Goal: Communication & Community: Ask a question

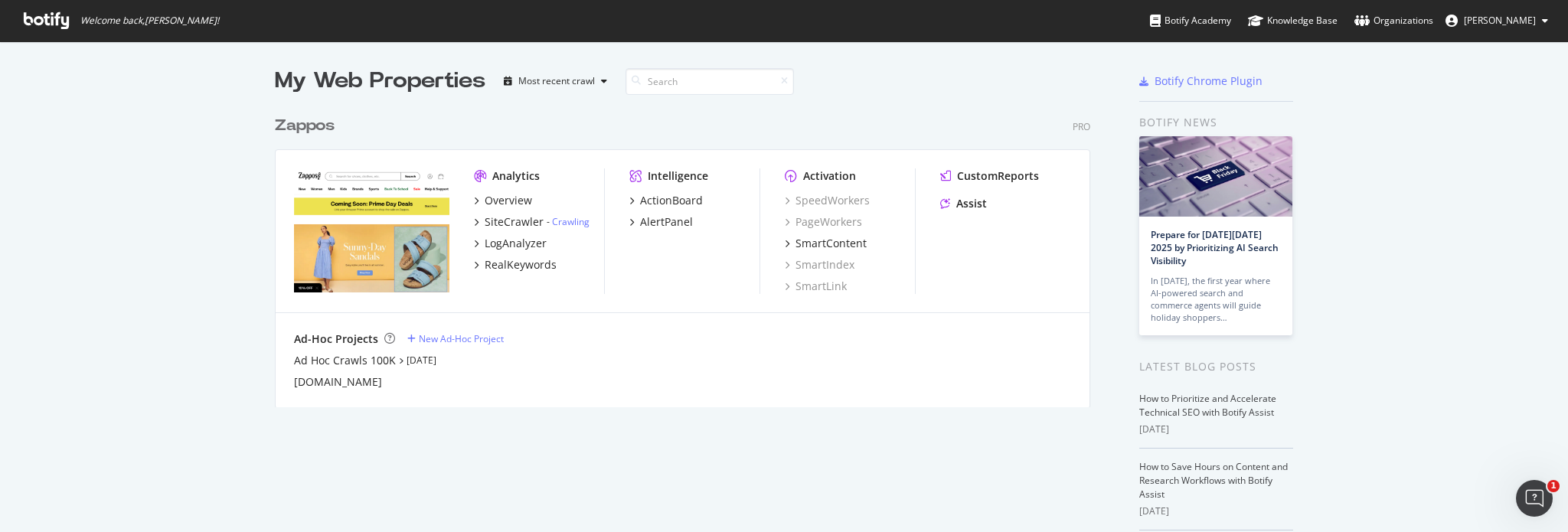
click at [300, 127] on div "Zappos" at bounding box center [305, 126] width 60 height 22
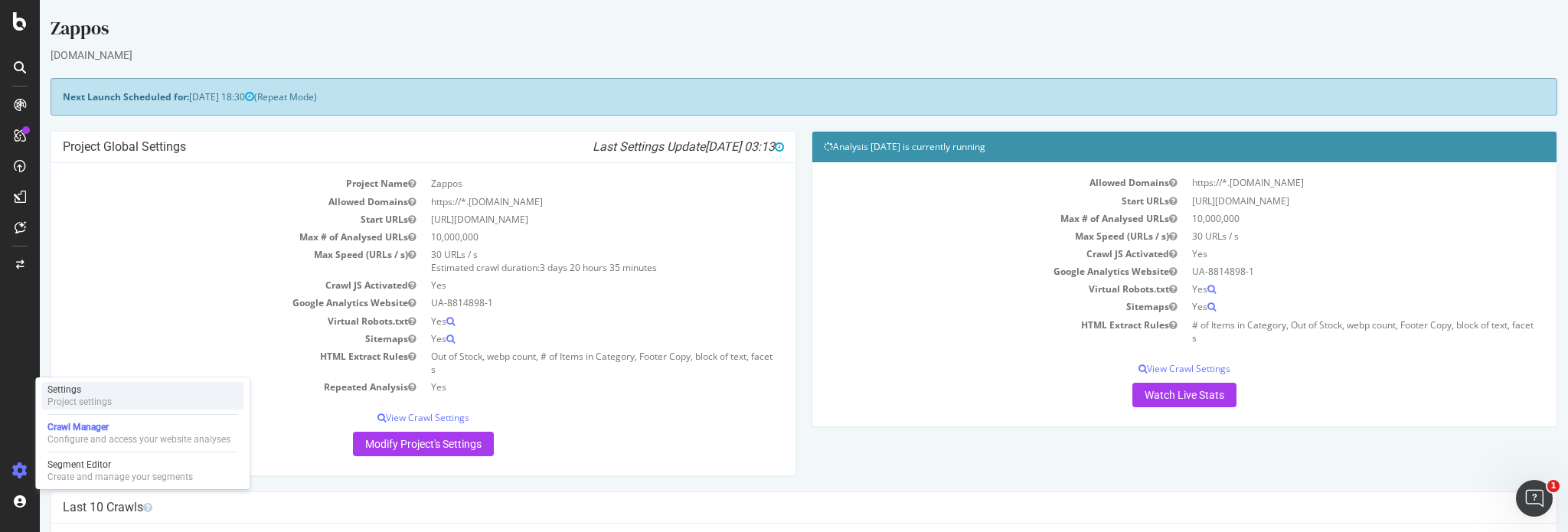
click at [84, 385] on div "Settings" at bounding box center [79, 389] width 64 height 12
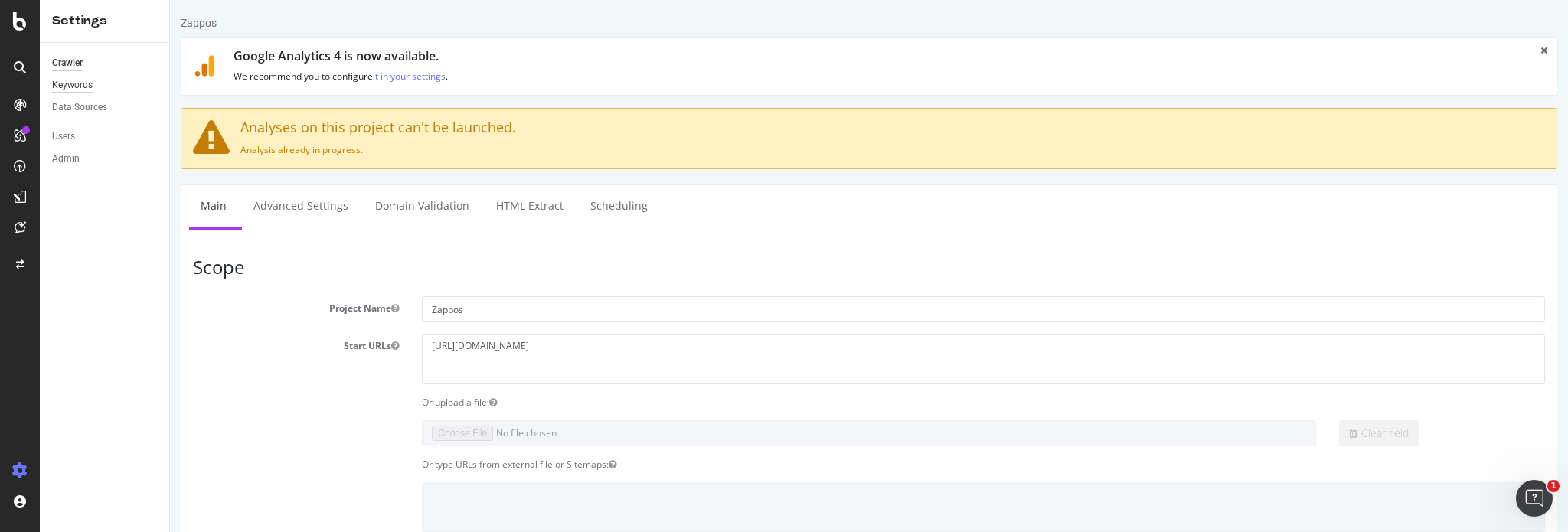
click at [75, 83] on div "Keywords" at bounding box center [72, 85] width 41 height 16
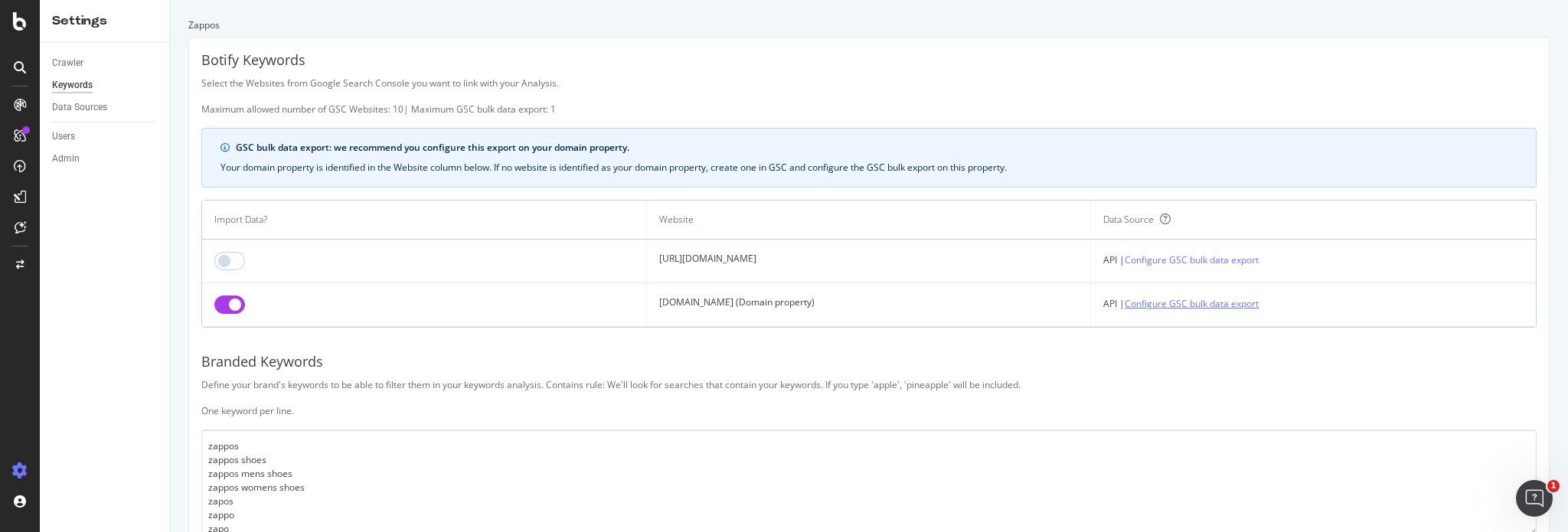
click at [1208, 303] on link "Configure GSC bulk data export" at bounding box center [1191, 304] width 134 height 16
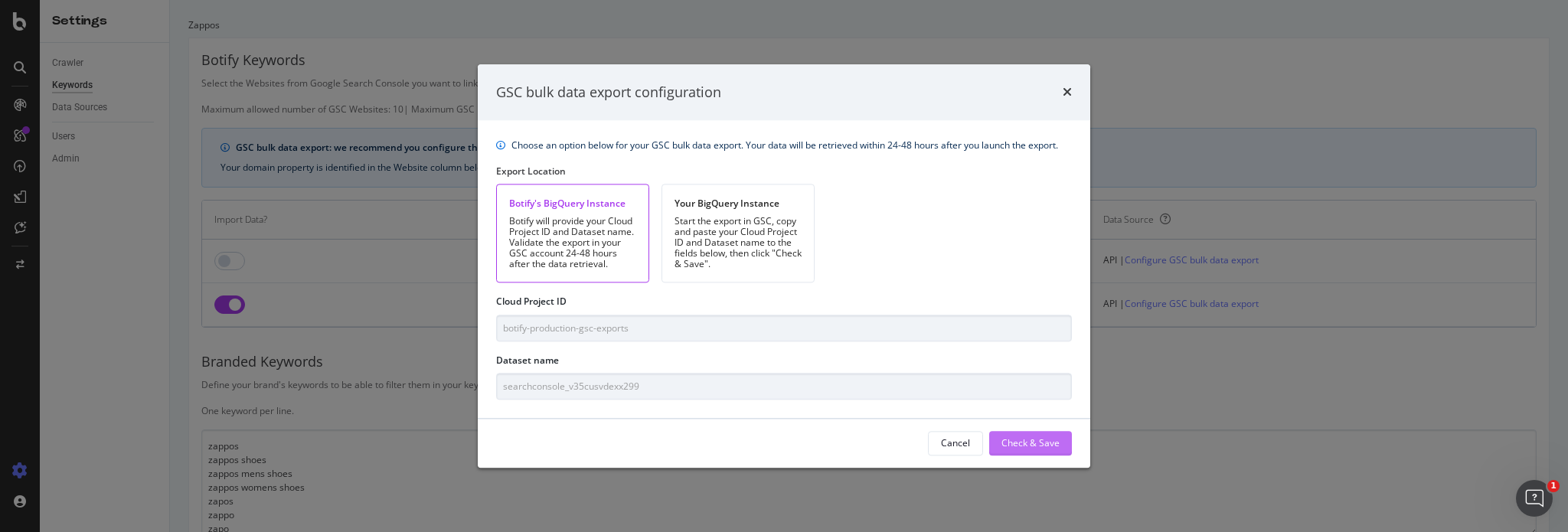
click at [1028, 446] on div "Check & Save" at bounding box center [1031, 443] width 59 height 13
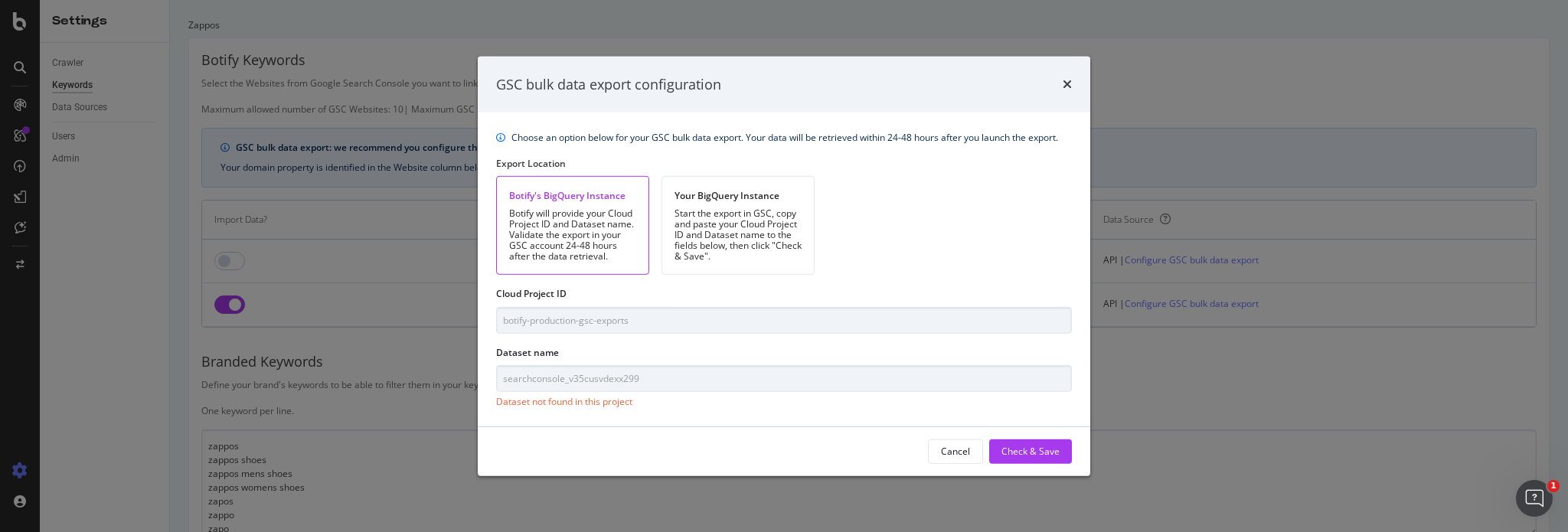
click at [591, 215] on div "Botify will provide your Cloud Project ID and Dataset name. Validate the export…" at bounding box center [572, 235] width 127 height 54
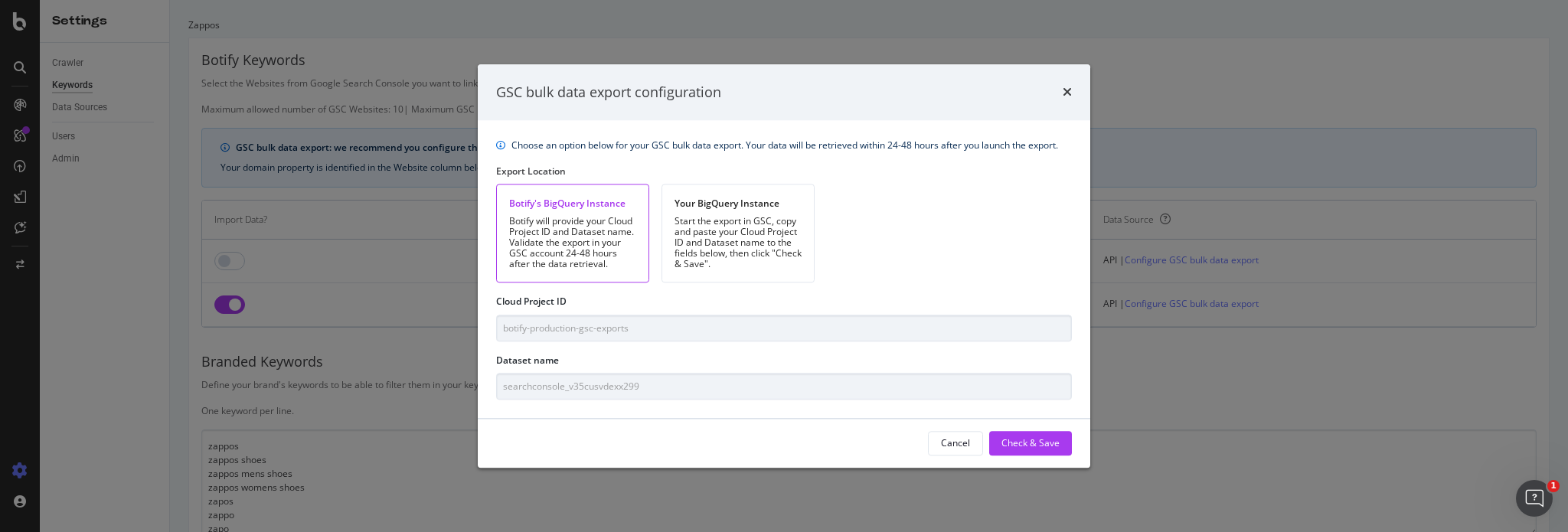
click at [567, 191] on div "Botify's BigQuery Instance Botify will provide your Cloud Project ID and Datase…" at bounding box center [572, 233] width 153 height 99
click at [709, 202] on div "Your BigQuery Instance" at bounding box center [738, 204] width 127 height 13
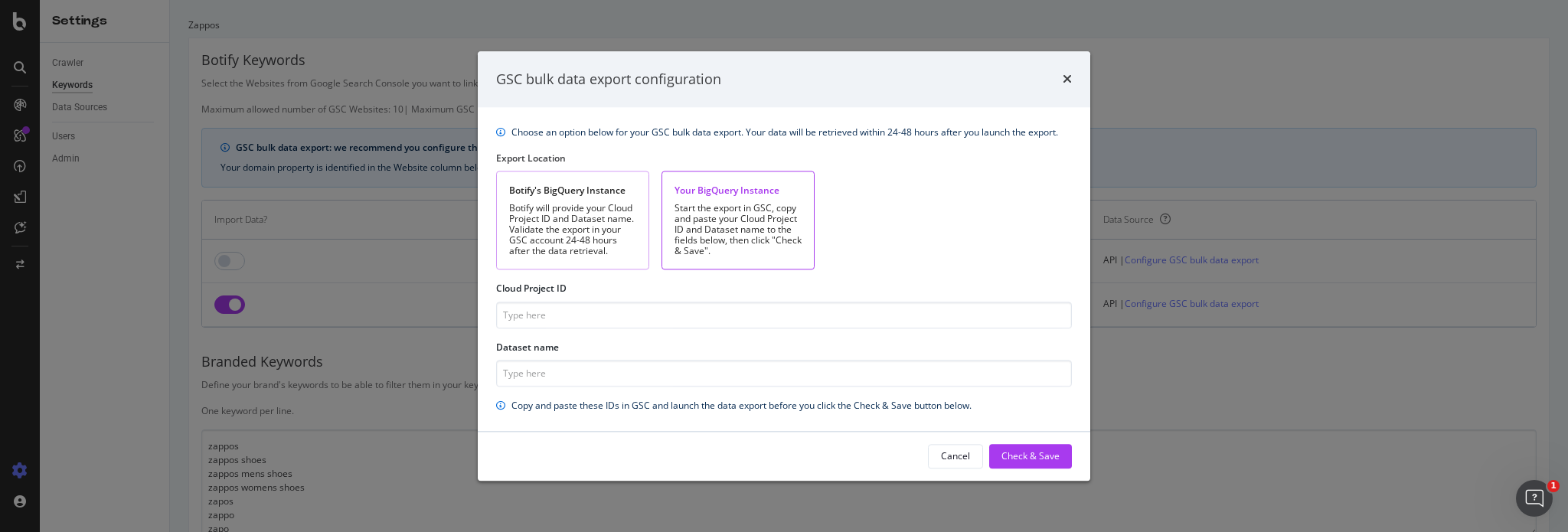
click at [588, 209] on div "Botify will provide your Cloud Project ID and Dataset name. Validate the export…" at bounding box center [572, 230] width 127 height 54
type input "botify-production-gsc-exports"
type input "searchconsole_v35cusvdexx299"
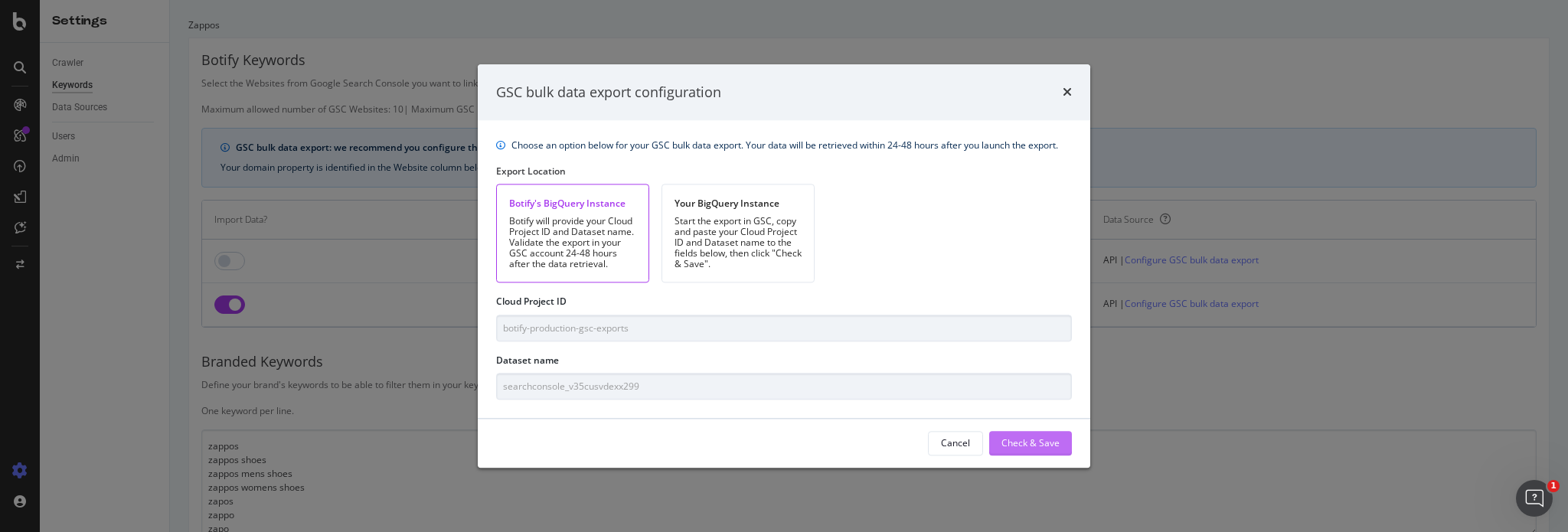
click at [1027, 437] on div "Check & Save" at bounding box center [1031, 443] width 59 height 13
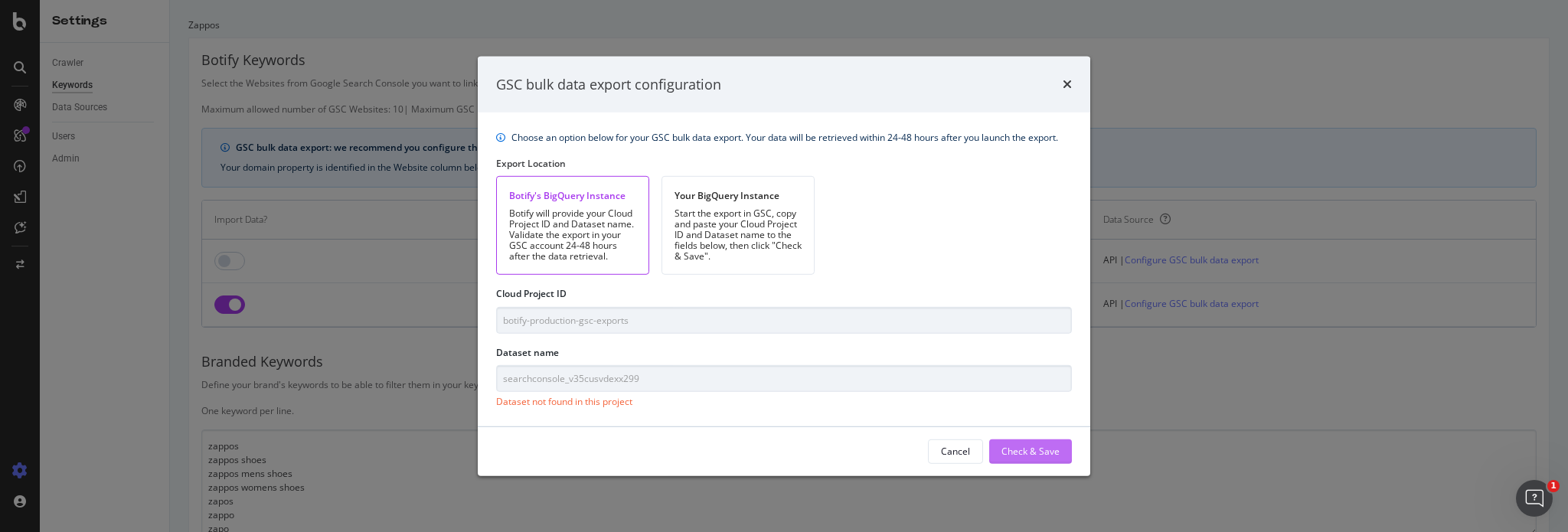
click at [1028, 451] on div "Check & Save" at bounding box center [1031, 451] width 59 height 13
click at [1356, 34] on div "GSC bulk data export configuration Choose an option below for your GSC bulk dat…" at bounding box center [784, 266] width 1568 height 532
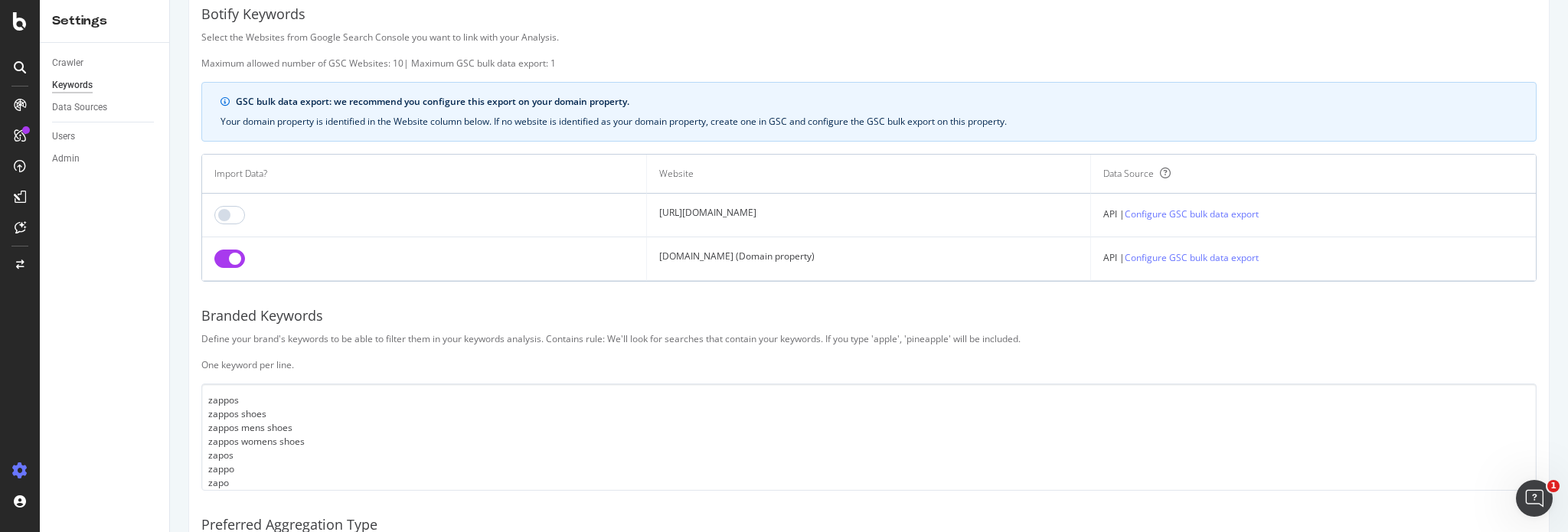
scroll to position [9, 0]
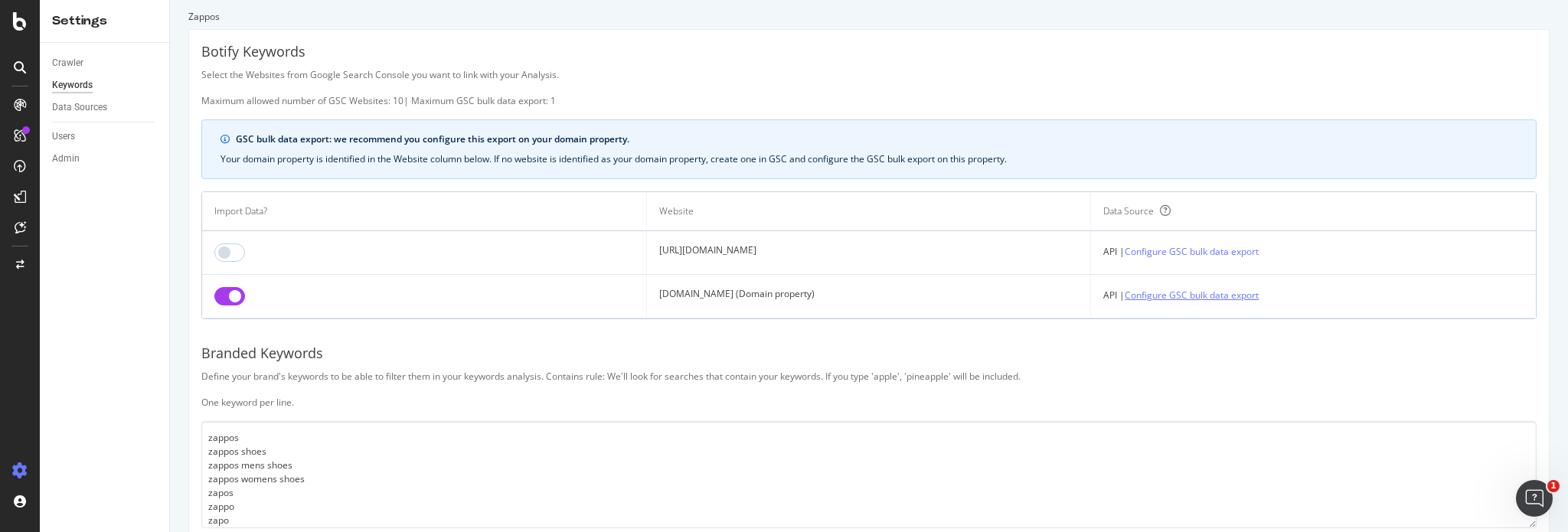
click at [1180, 295] on link "Configure GSC bulk data export" at bounding box center [1191, 295] width 134 height 16
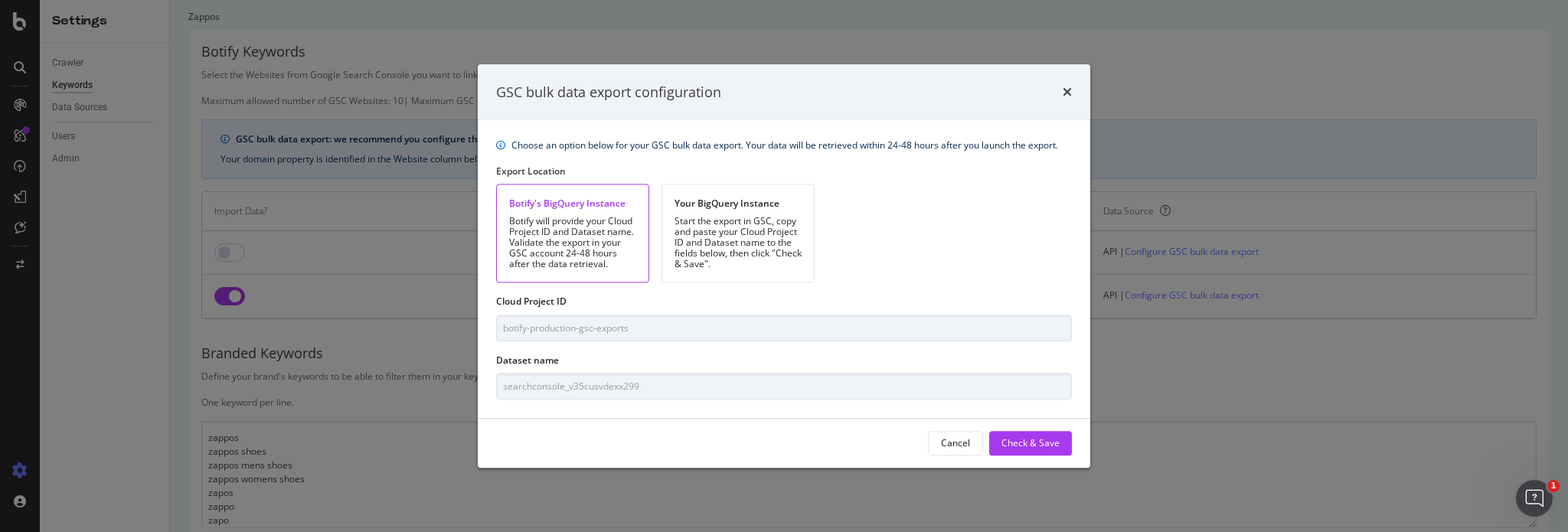
click at [596, 250] on div "Botify will provide your Cloud Project ID and Dataset name. Validate the export…" at bounding box center [572, 243] width 127 height 54
click at [1019, 437] on div "Check & Save" at bounding box center [1031, 443] width 59 height 13
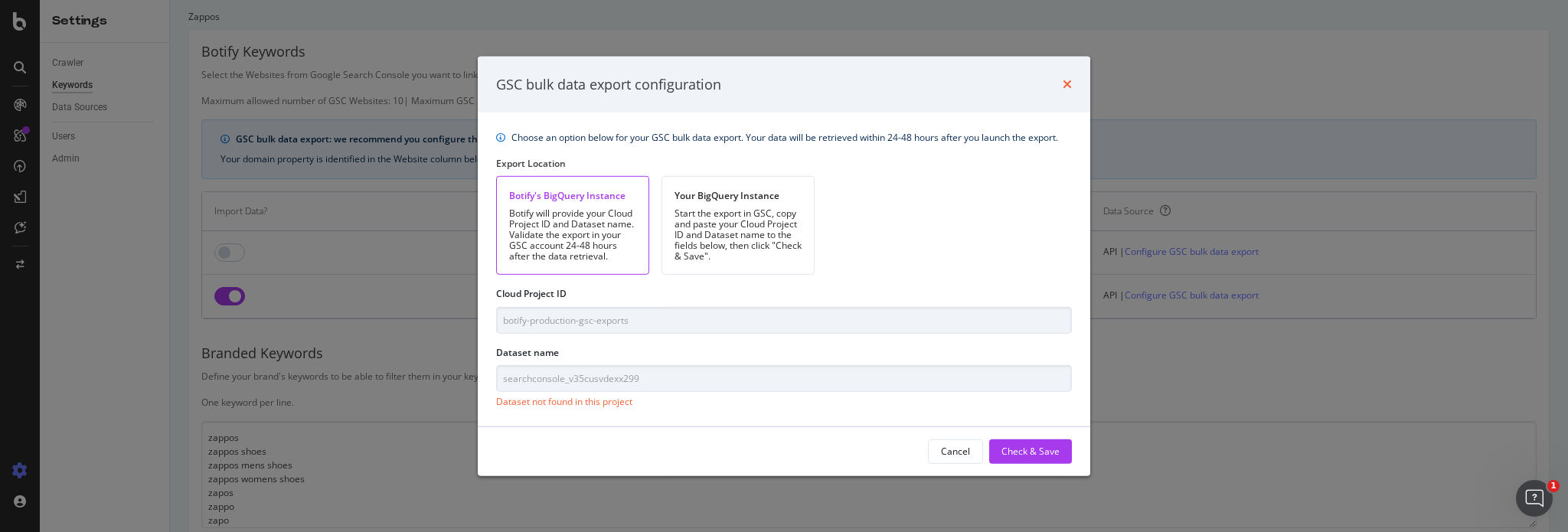
click at [1065, 85] on icon "times" at bounding box center [1067, 83] width 9 height 12
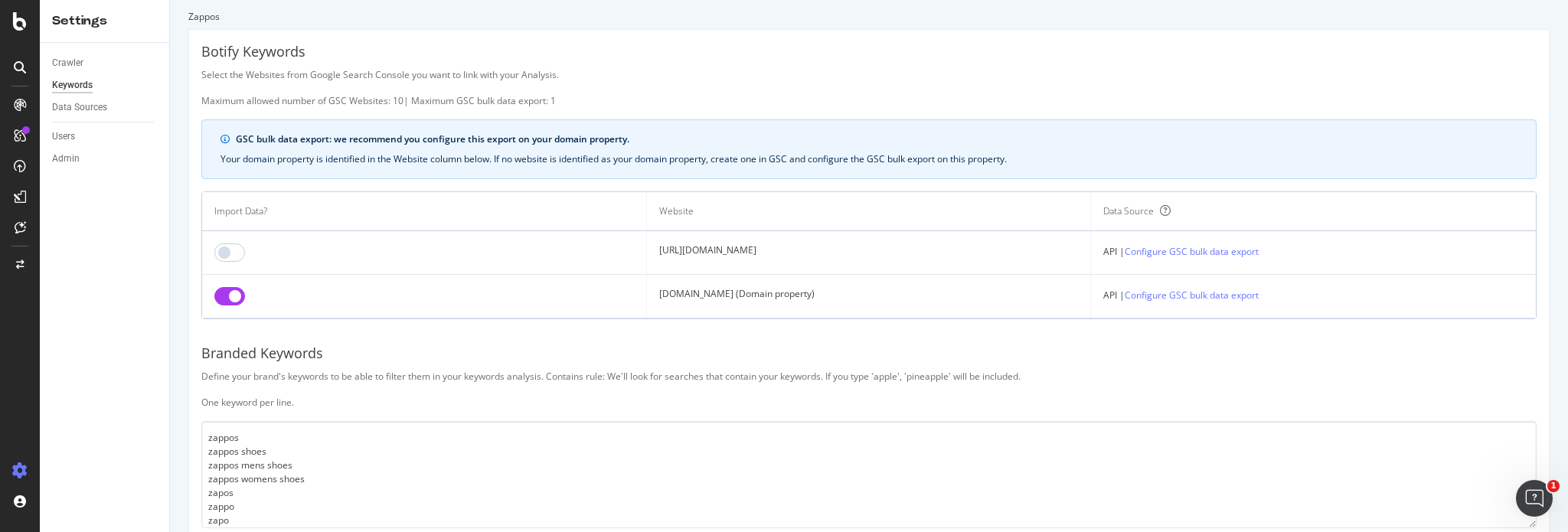
click at [224, 137] on icon "info banner" at bounding box center [224, 139] width 9 height 9
click at [1184, 296] on link "Configure GSC bulk data export" at bounding box center [1191, 295] width 134 height 16
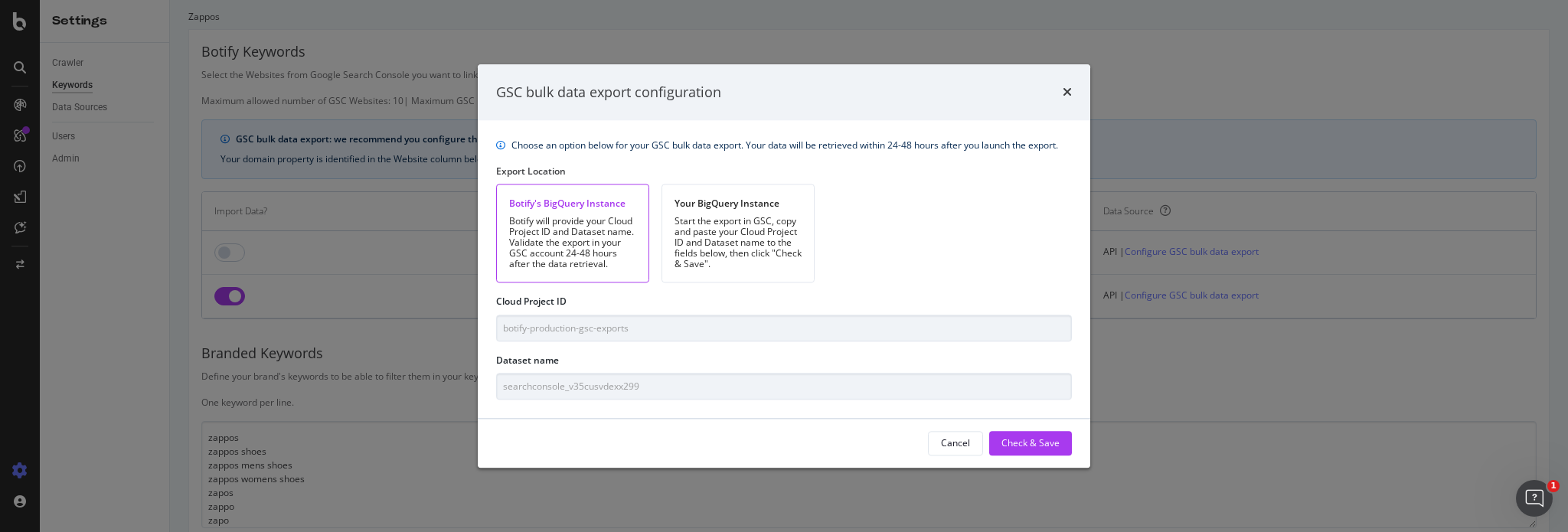
click at [536, 200] on div "Botify's BigQuery Instance" at bounding box center [572, 204] width 127 height 13
click at [1024, 438] on div "Check & Save" at bounding box center [1031, 443] width 59 height 13
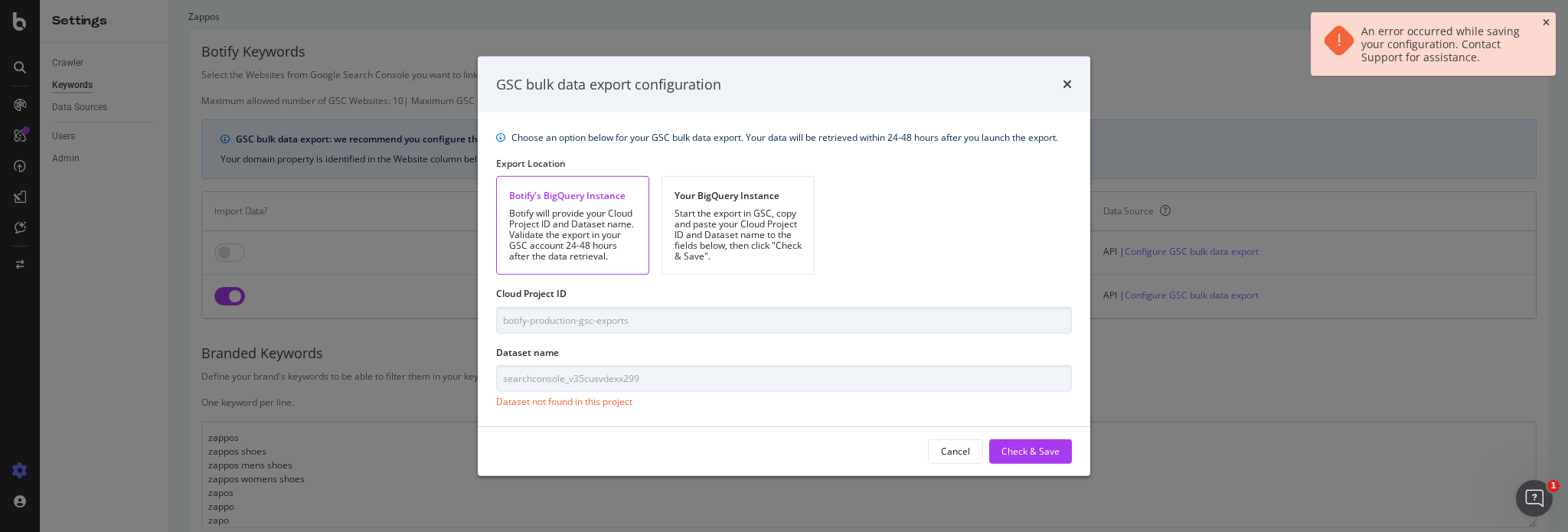
click at [1550, 22] on icon "close toast" at bounding box center [1546, 22] width 7 height 9
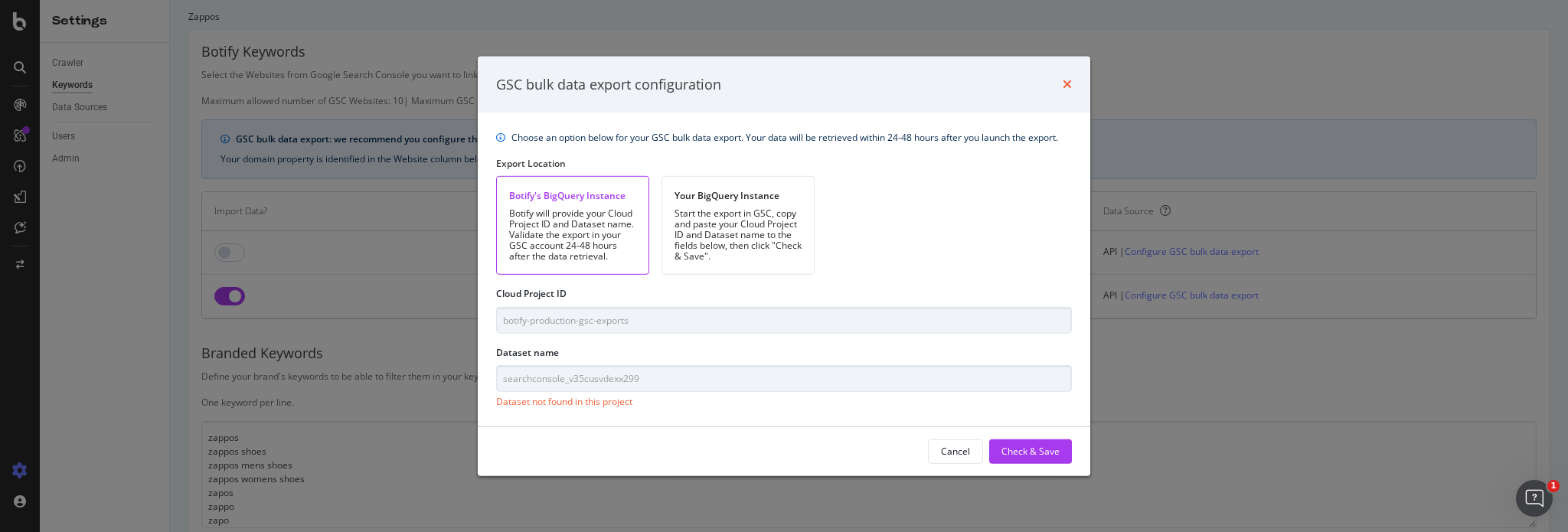
click at [1063, 82] on icon "times" at bounding box center [1067, 83] width 9 height 12
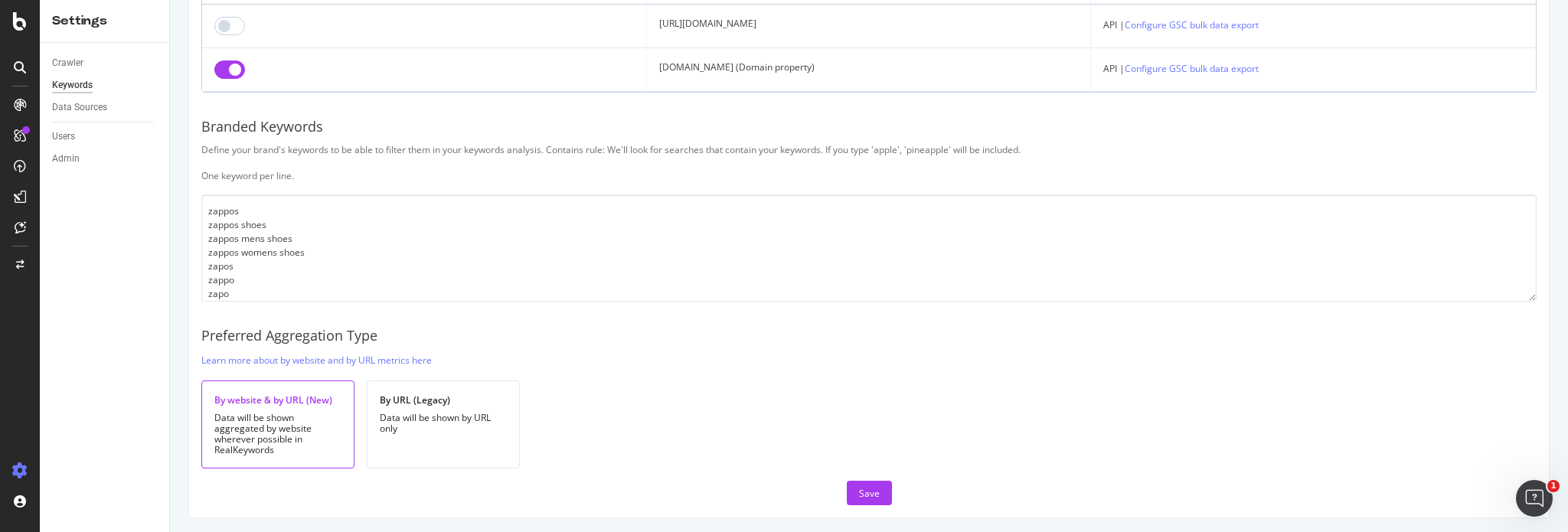
scroll to position [238, 0]
click at [868, 487] on div "Save" at bounding box center [870, 490] width 21 height 13
click at [1528, 499] on icon "Open Intercom Messenger" at bounding box center [1532, 495] width 10 height 12
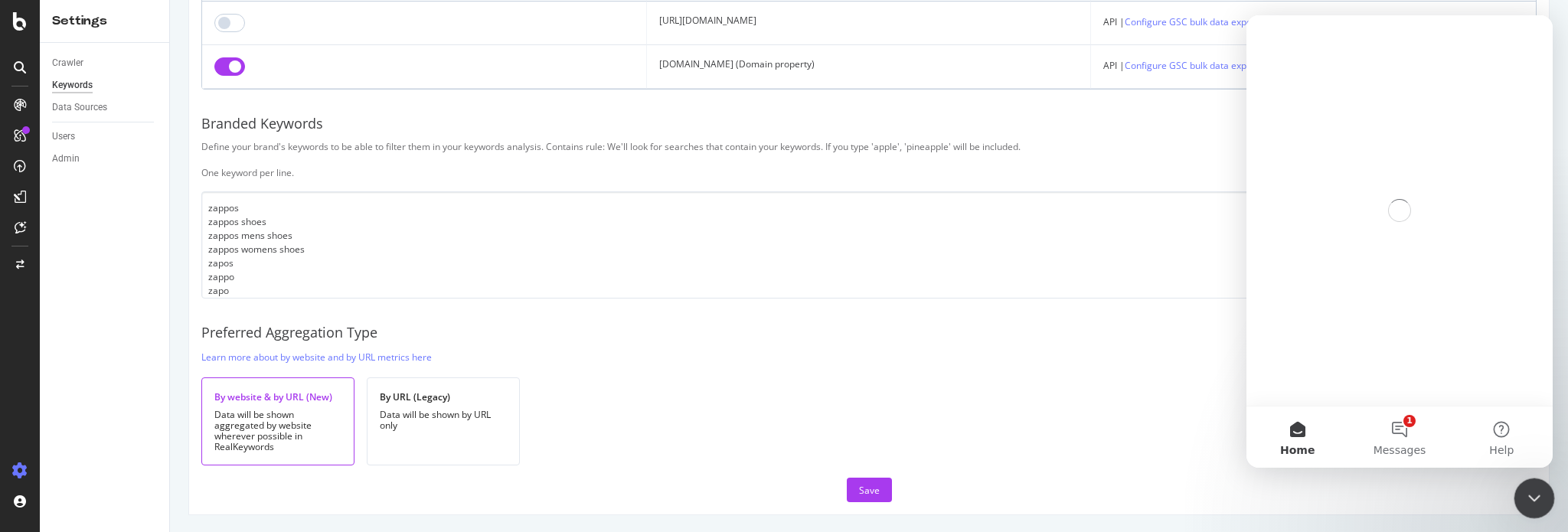
scroll to position [0, 0]
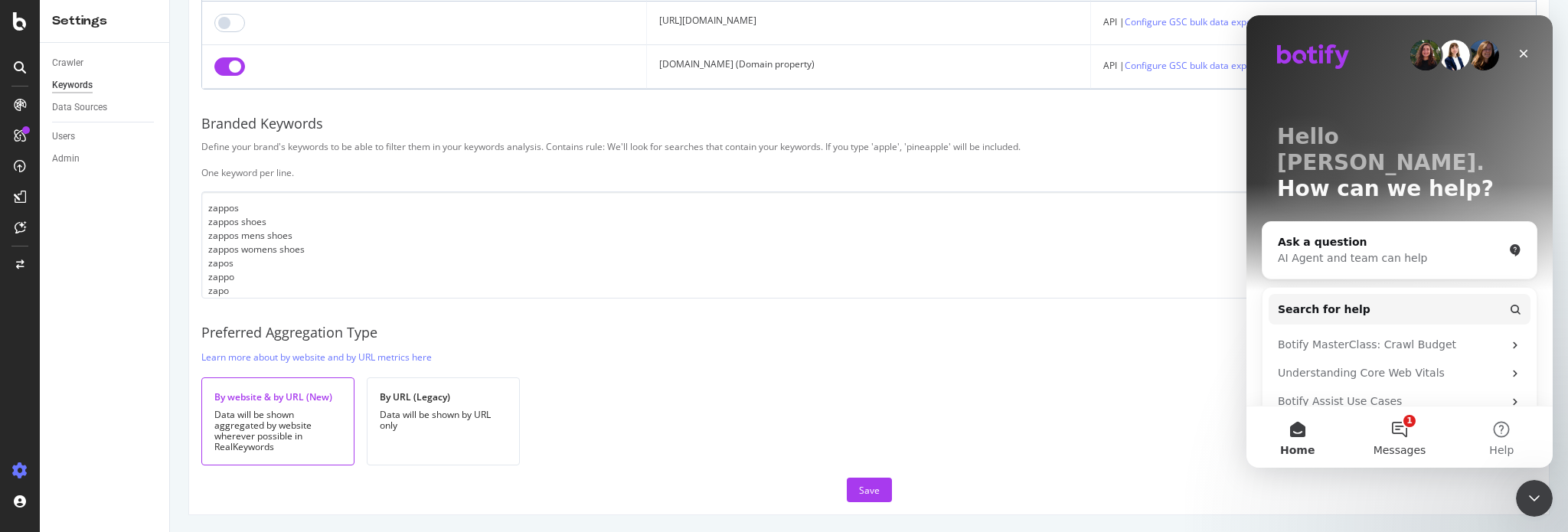
click at [1407, 428] on button "1 Messages" at bounding box center [1399, 437] width 102 height 61
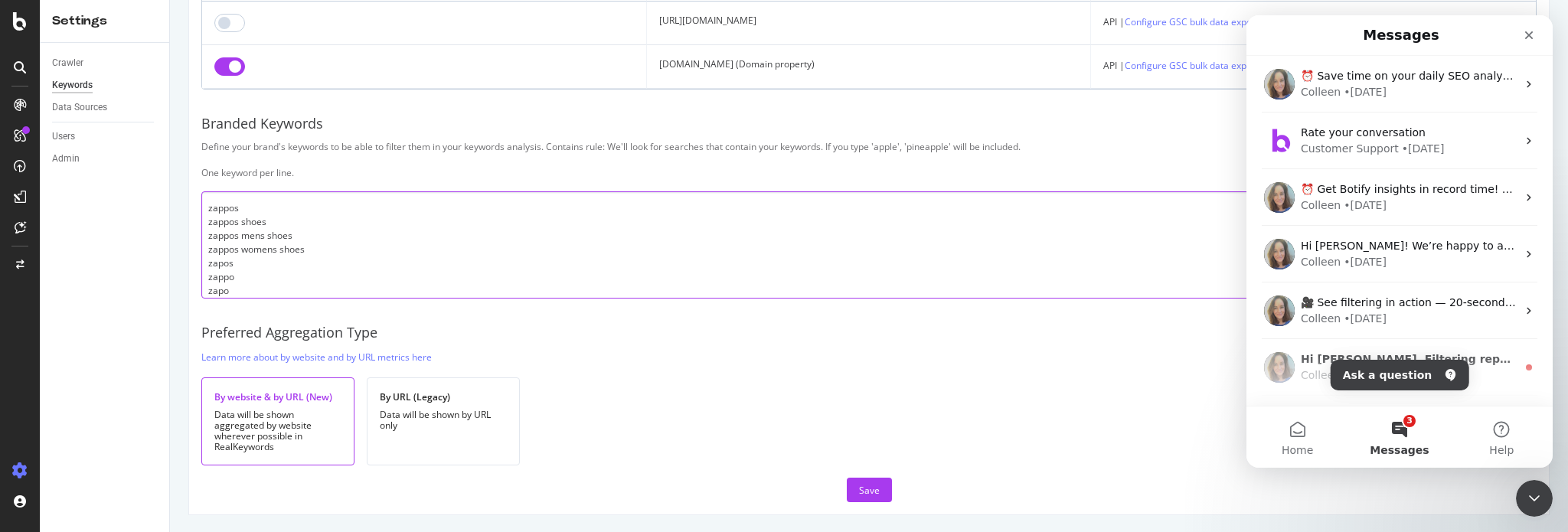
drag, startPoint x: 1161, startPoint y: 265, endPoint x: 1172, endPoint y: 253, distance: 16.3
click at [1167, 260] on textarea "zappos zappos shoes zappos mens shoes zappos womens shoes zapos zappo zapo zap" at bounding box center [869, 245] width 1336 height 107
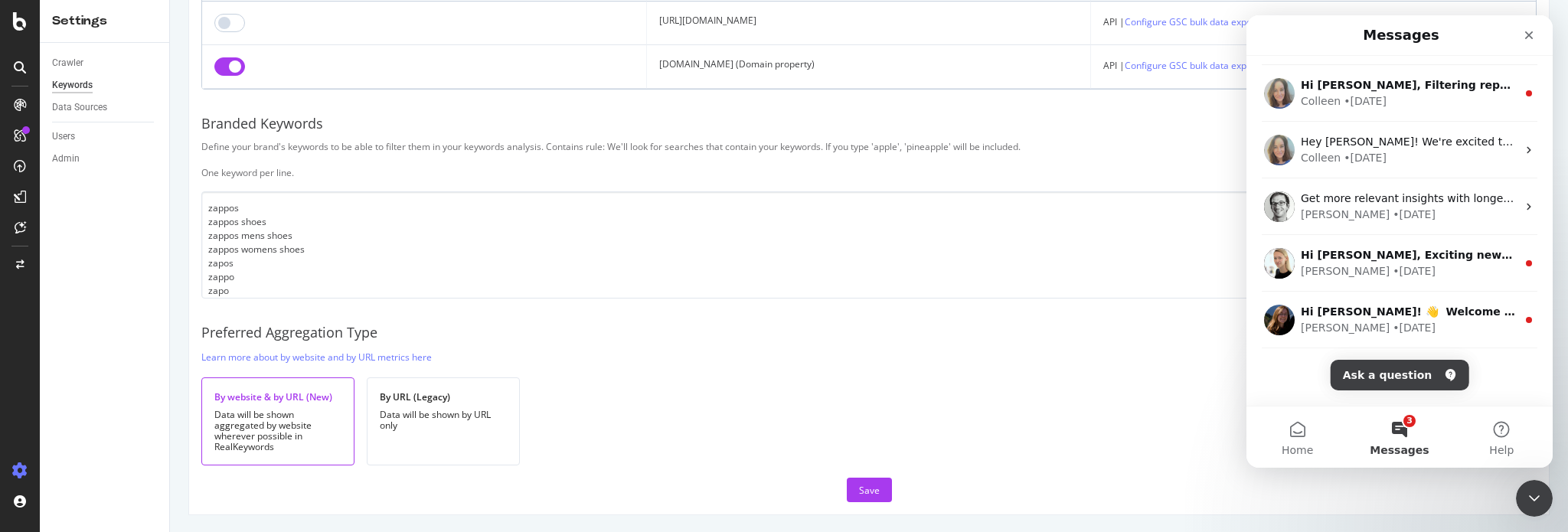
scroll to position [277, 0]
click at [1396, 430] on button "3 Messages" at bounding box center [1399, 437] width 102 height 61
click at [1395, 369] on button "Ask a question" at bounding box center [1400, 375] width 139 height 30
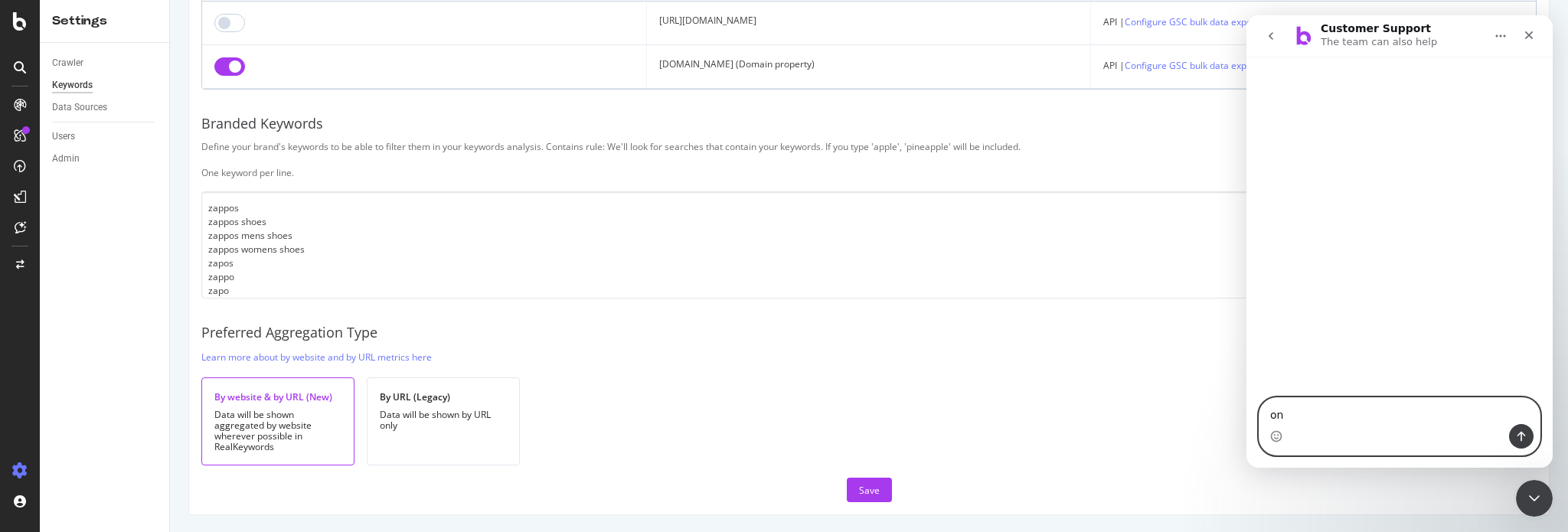
type textarea "o"
paste textarea "On our Botify BigQuery Insance I’m getting the error below “Dataset not found i…"
click at [1395, 397] on textarea "On our Botify BigQuery Insance I’m getting the error below “Dataset not found i…" at bounding box center [1400, 404] width 281 height 42
click at [1473, 416] on textarea "On our Botify BigQuery Instance I’m getting the error below “Dataset not found …" at bounding box center [1400, 404] width 281 height 42
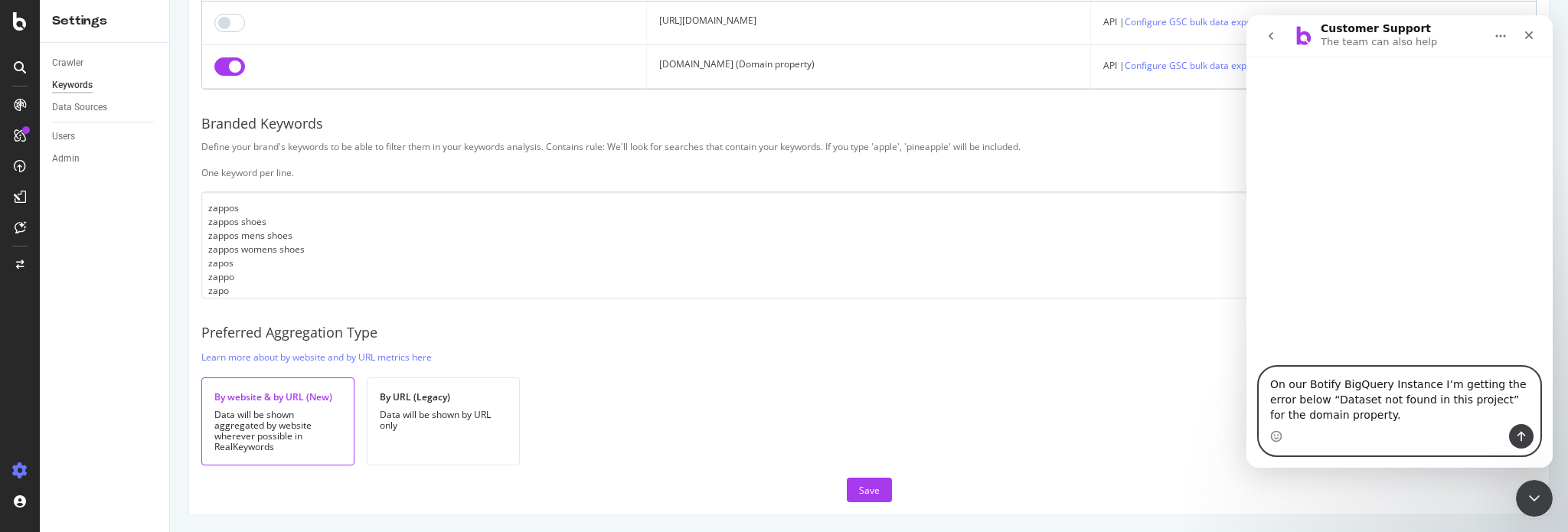
click at [1421, 384] on textarea "On our Botify BigQuery Instance I’m getting the error below “Dataset not found …" at bounding box center [1400, 396] width 281 height 57
click at [1313, 397] on textarea "On our Botify BigQuery Instance set up - I’m getting the error below “Dataset n…" at bounding box center [1400, 396] width 281 height 57
type textarea "On our Botify BigQuery Instance set up - I’m getting the error “Dataset not fou…"
click at [1513, 432] on button "Send a message…" at bounding box center [1522, 436] width 25 height 25
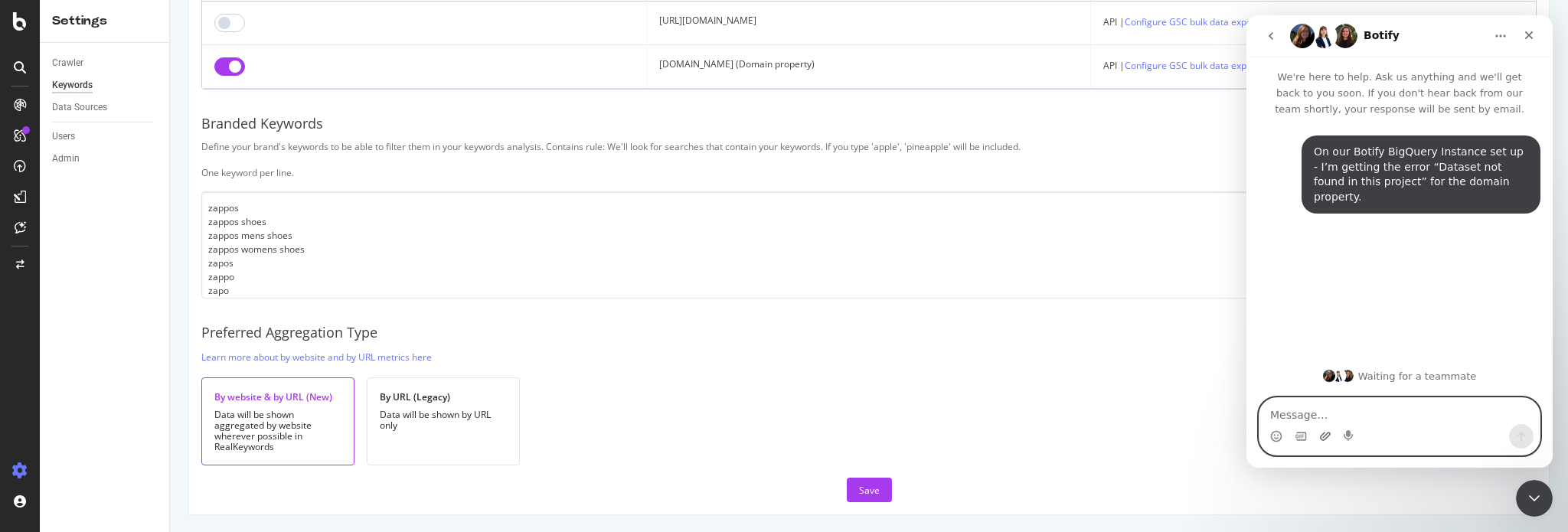
click at [1327, 434] on icon "Upload attachment" at bounding box center [1325, 436] width 10 height 9
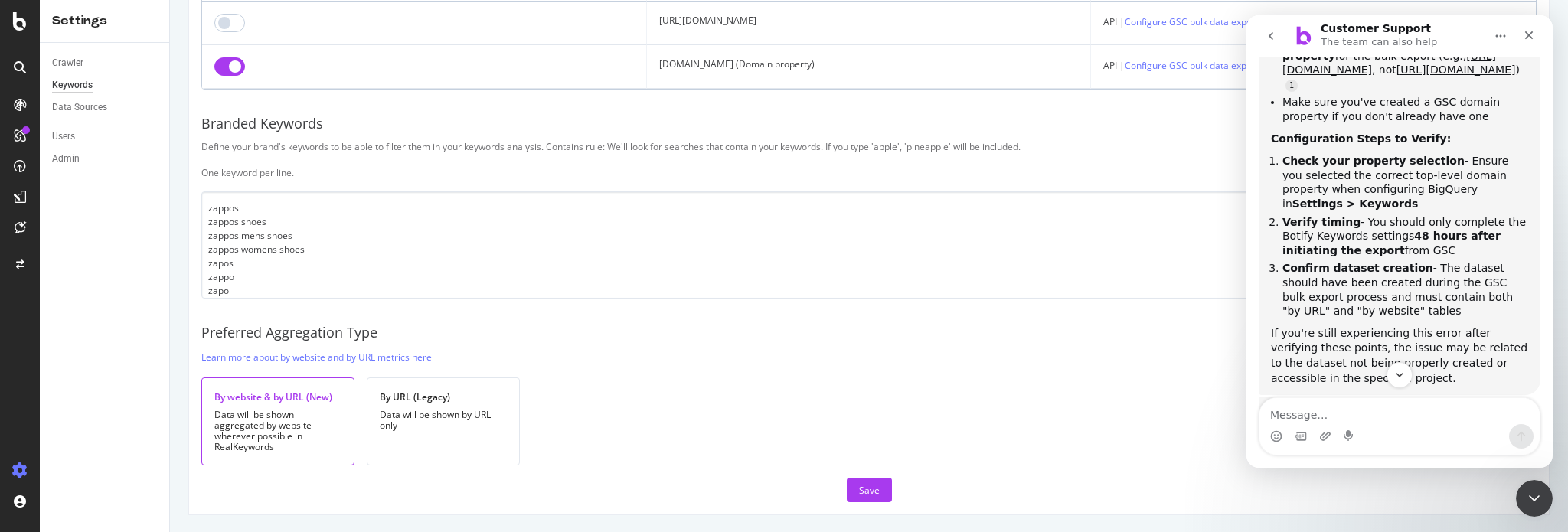
scroll to position [445, 0]
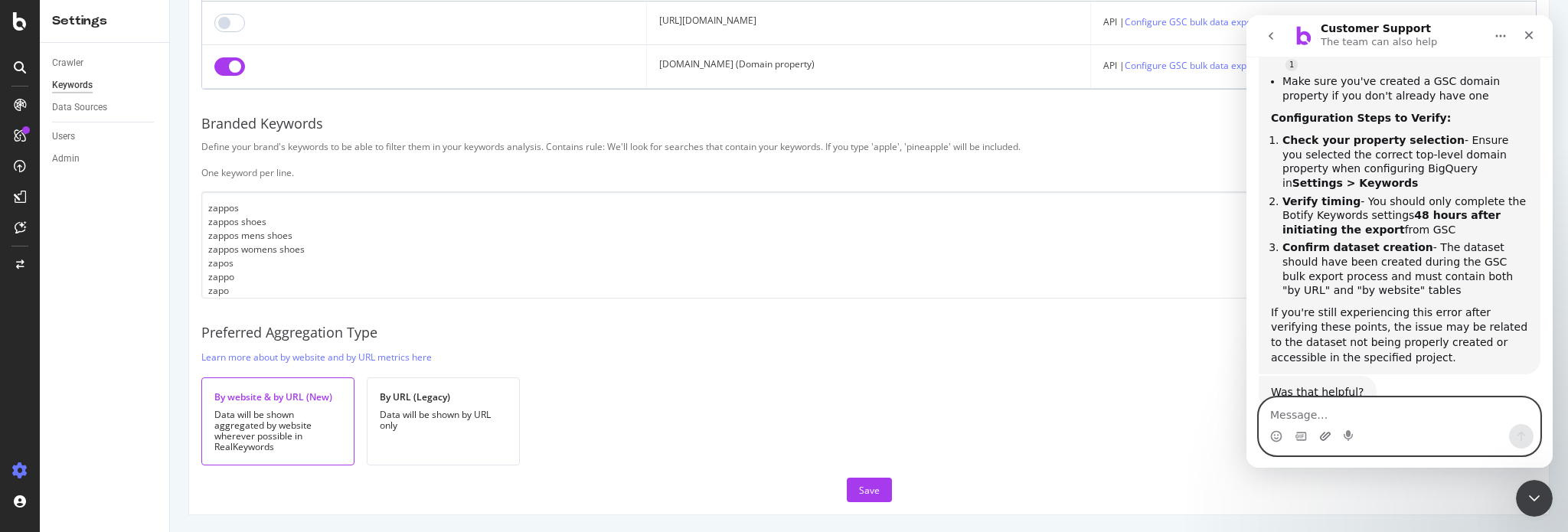
click at [1323, 434] on icon "Upload attachment" at bounding box center [1325, 436] width 10 height 9
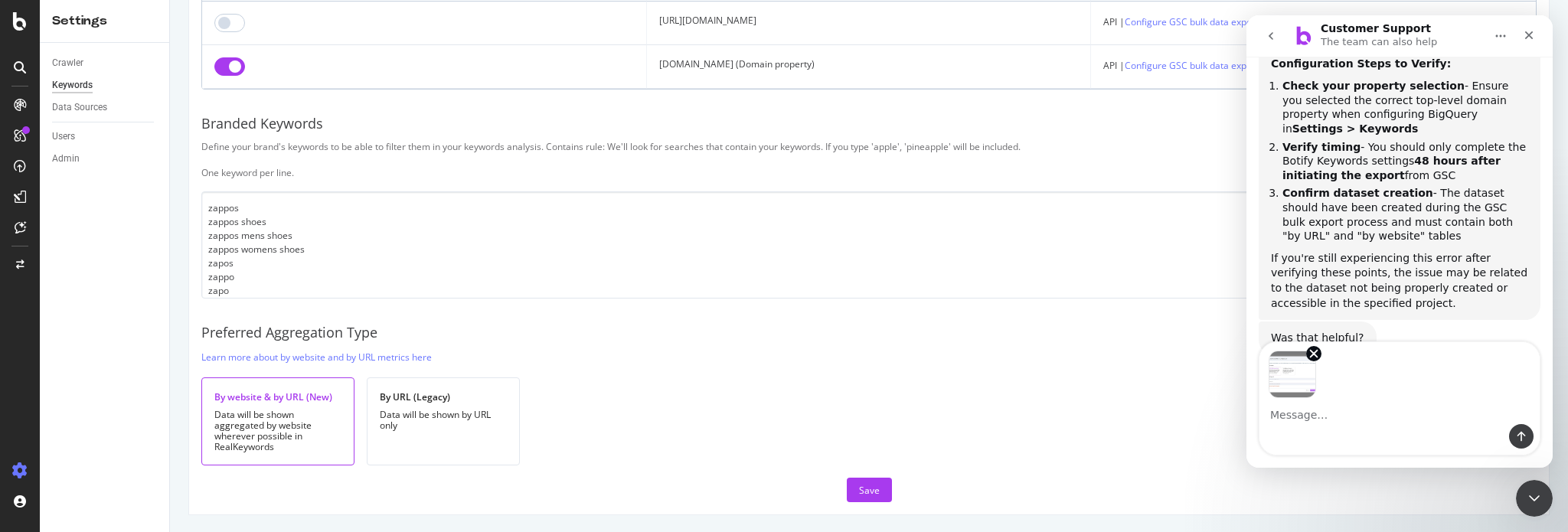
scroll to position [501, 0]
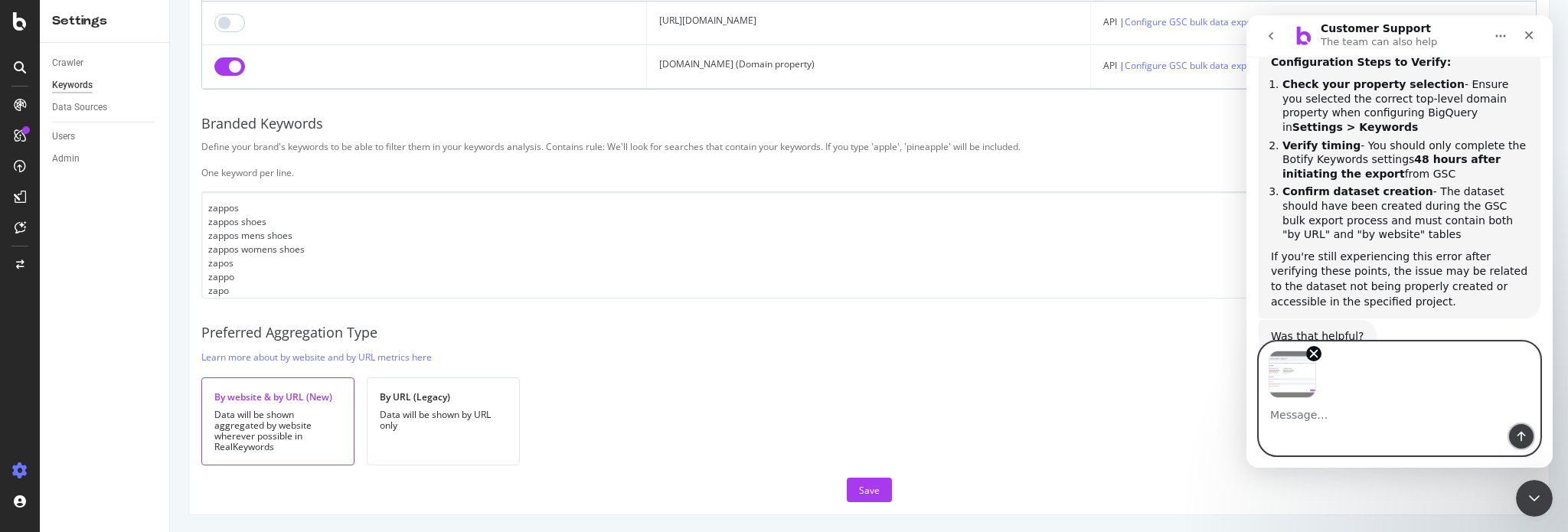
click at [1519, 436] on icon "Send a message…" at bounding box center [1522, 436] width 12 height 12
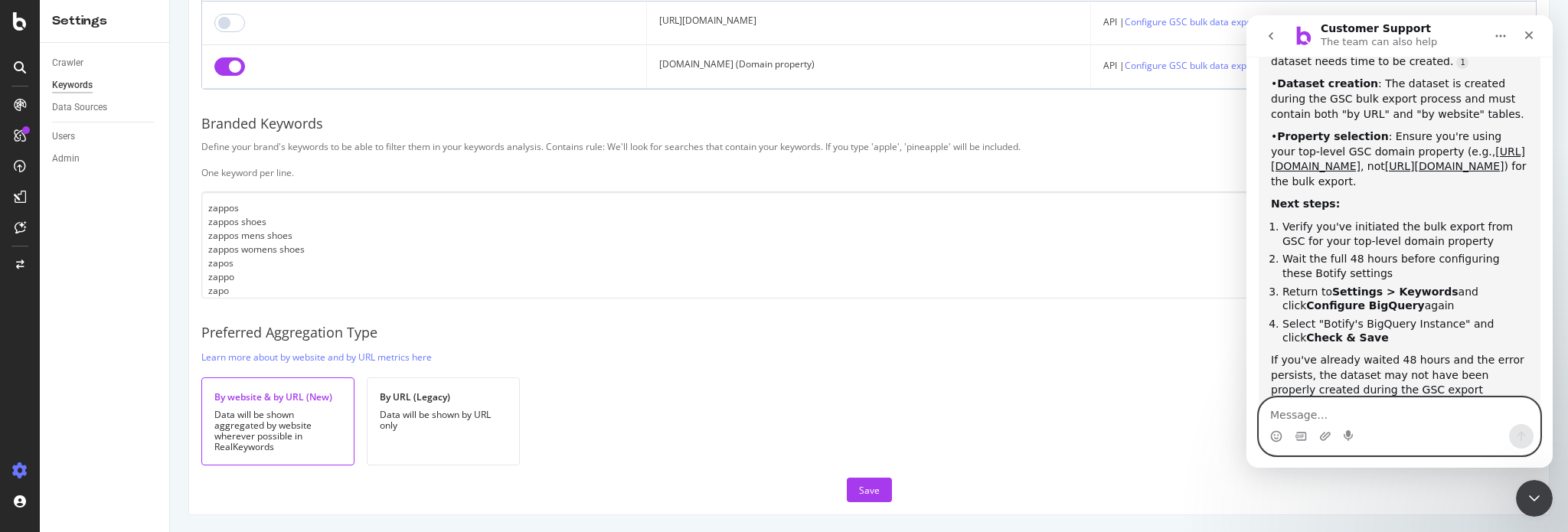
scroll to position [1090, 0]
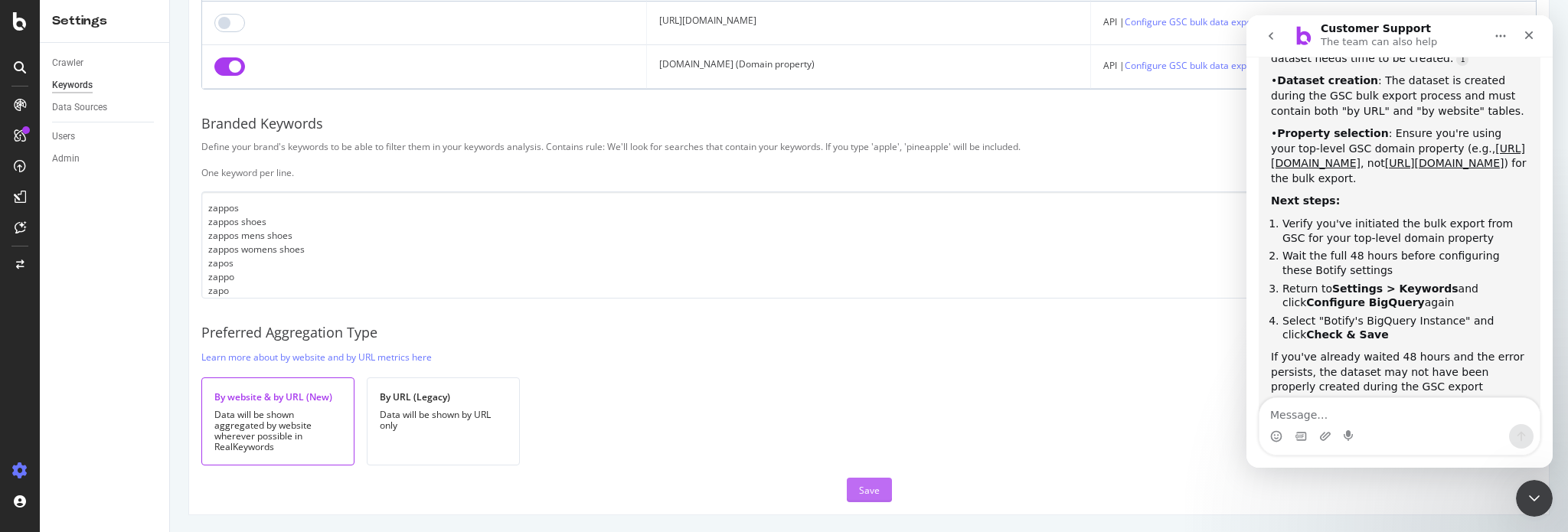
click at [852, 488] on button "Save" at bounding box center [870, 490] width 45 height 25
click at [1538, 30] on div "Close" at bounding box center [1530, 35] width 27 height 27
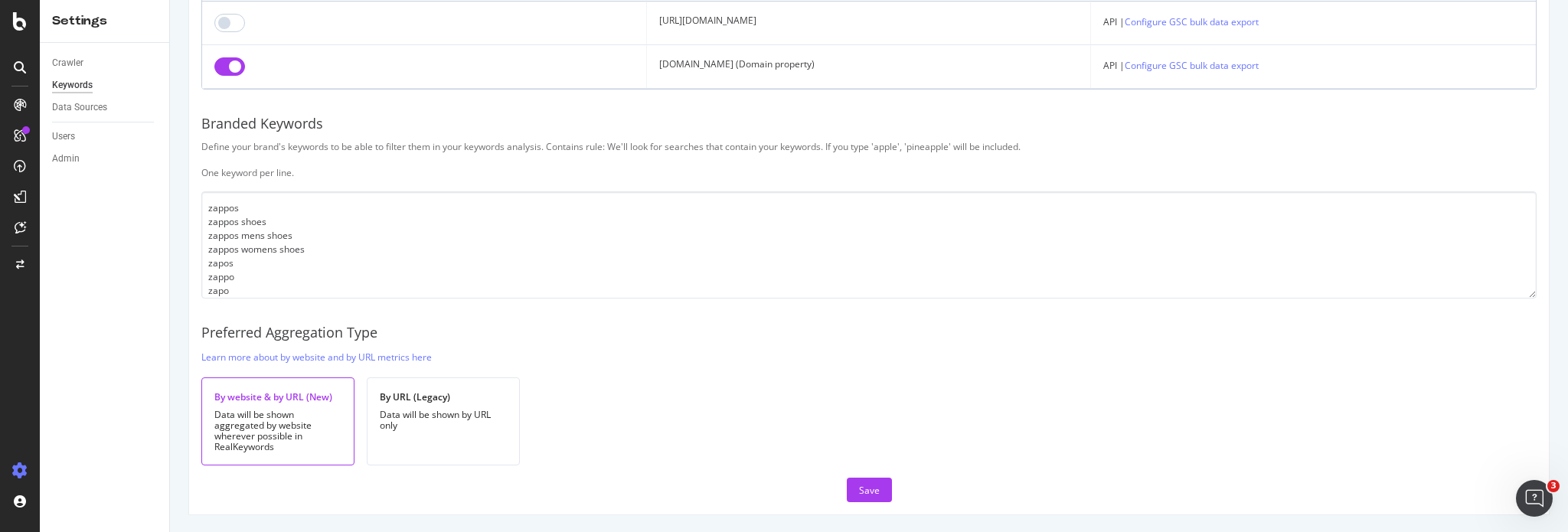
scroll to position [22, 0]
click at [852, 484] on button "Save" at bounding box center [870, 490] width 45 height 25
click at [1533, 498] on icon "Open Intercom Messenger" at bounding box center [1533, 497] width 26 height 26
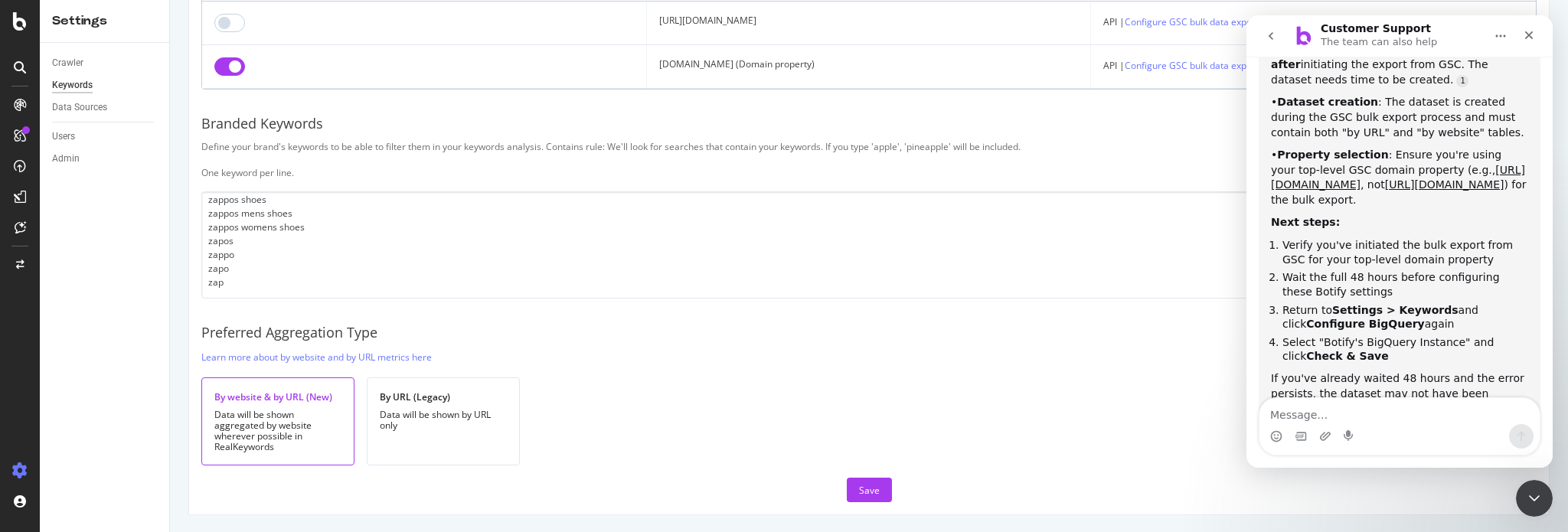
scroll to position [1065, 0]
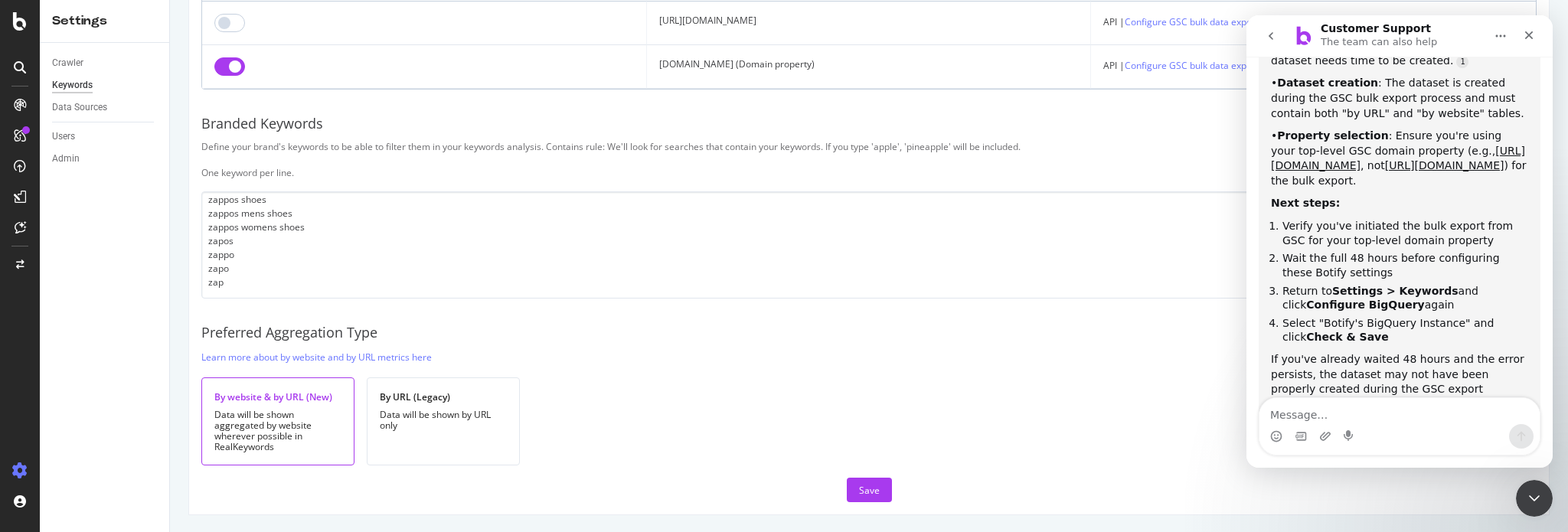
click at [1317, 408] on textarea "Message…" at bounding box center [1400, 411] width 281 height 26
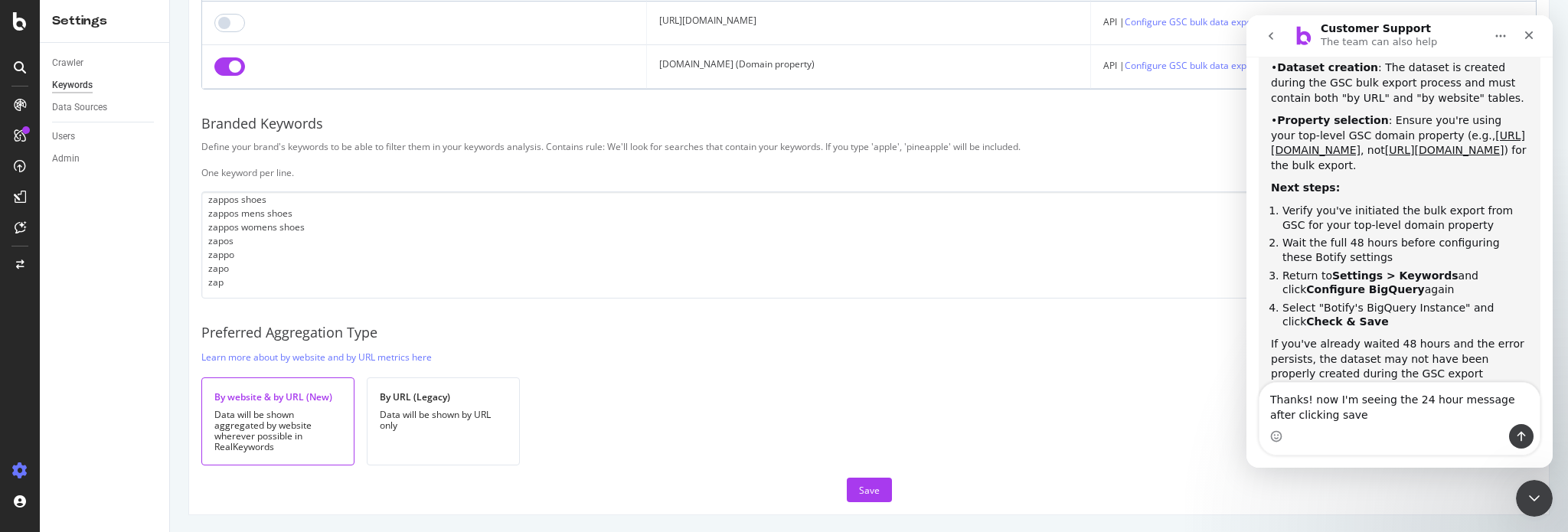
type textarea "Thanks! now I'm seeing the 24 hour message after clicking save."
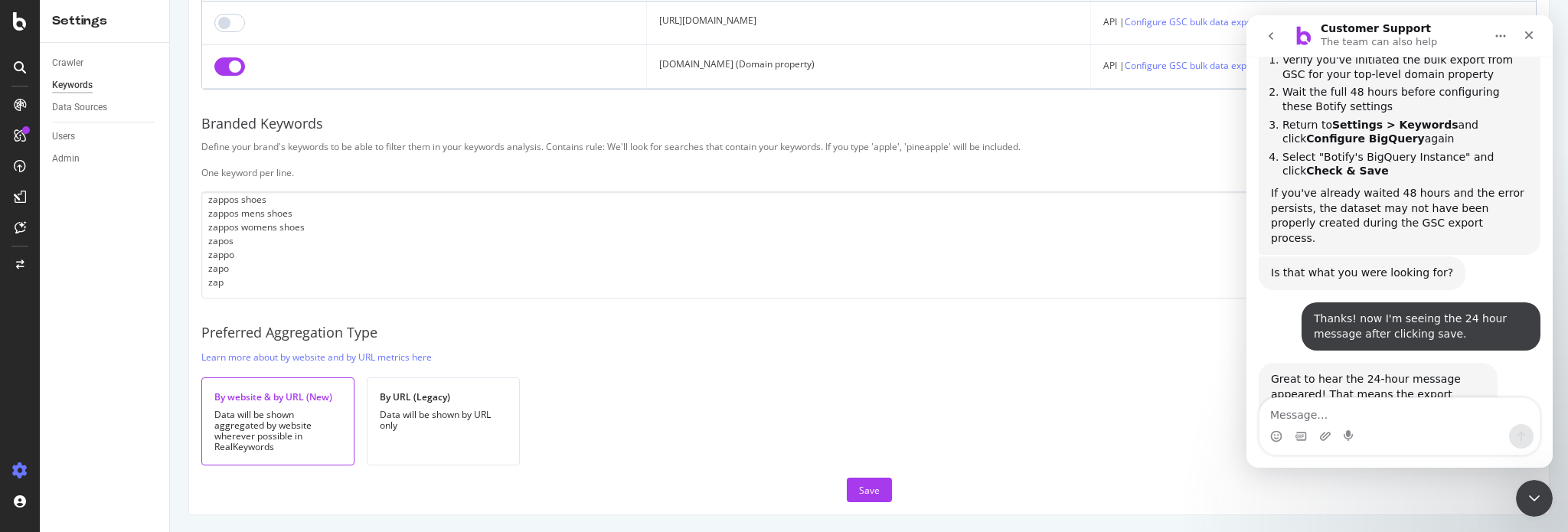
scroll to position [1356, 0]
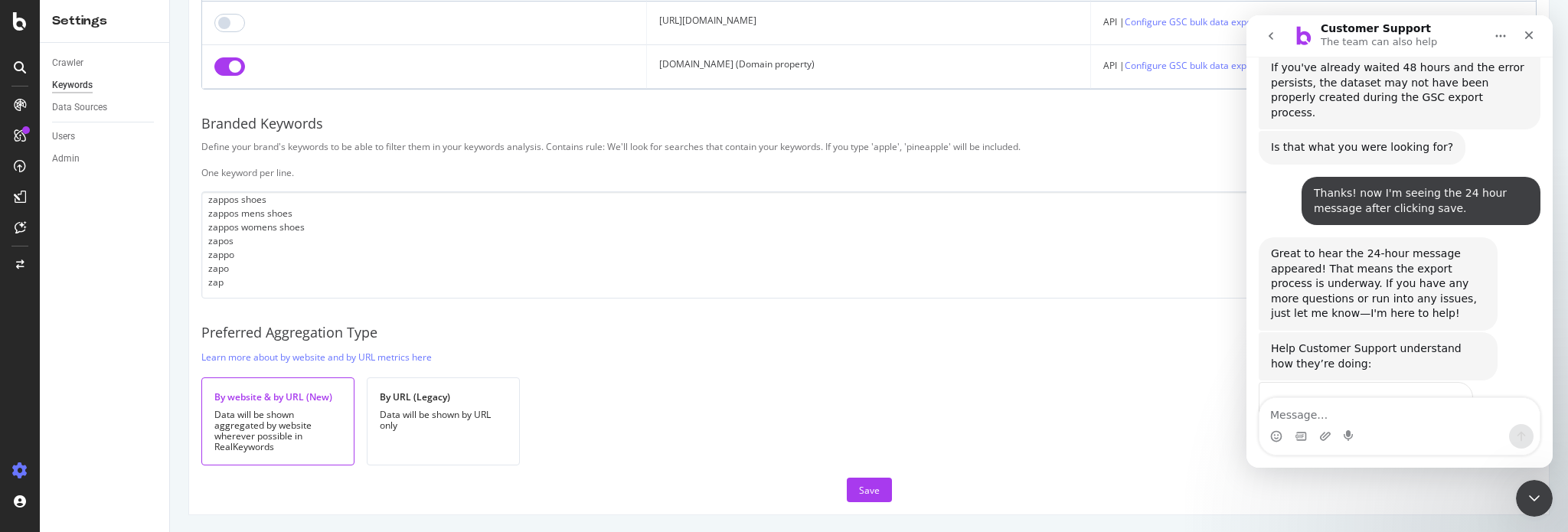
click at [1434, 424] on span "Amazing" at bounding box center [1438, 437] width 27 height 27
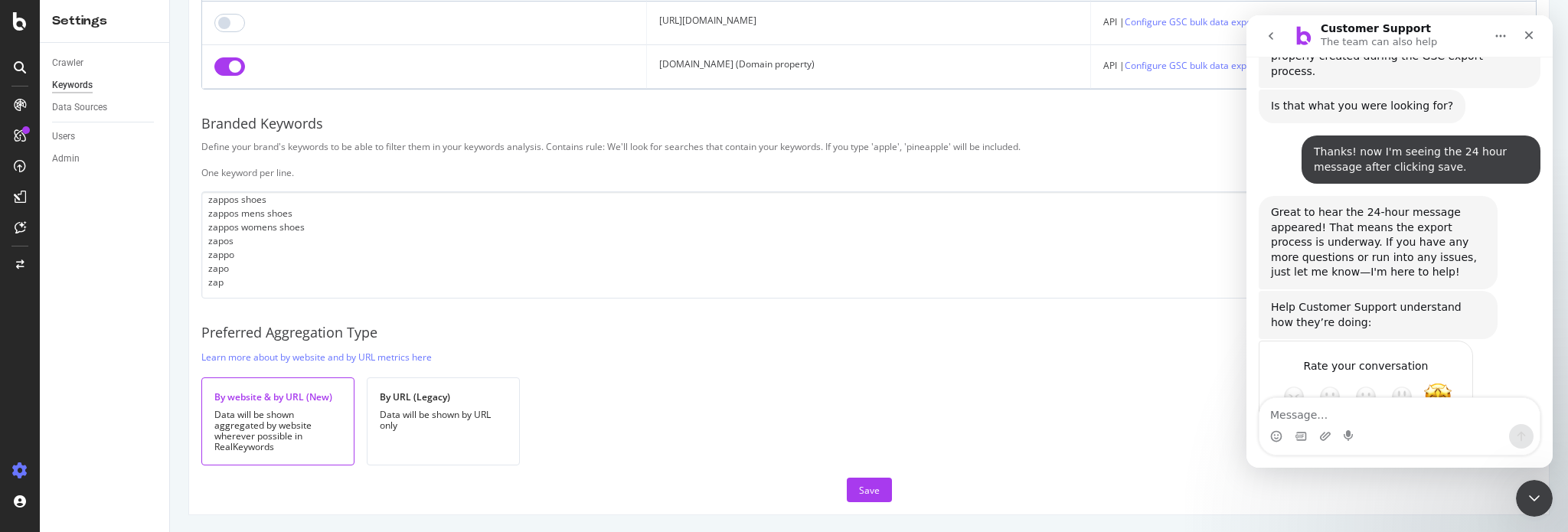
scroll to position [1413, 0]
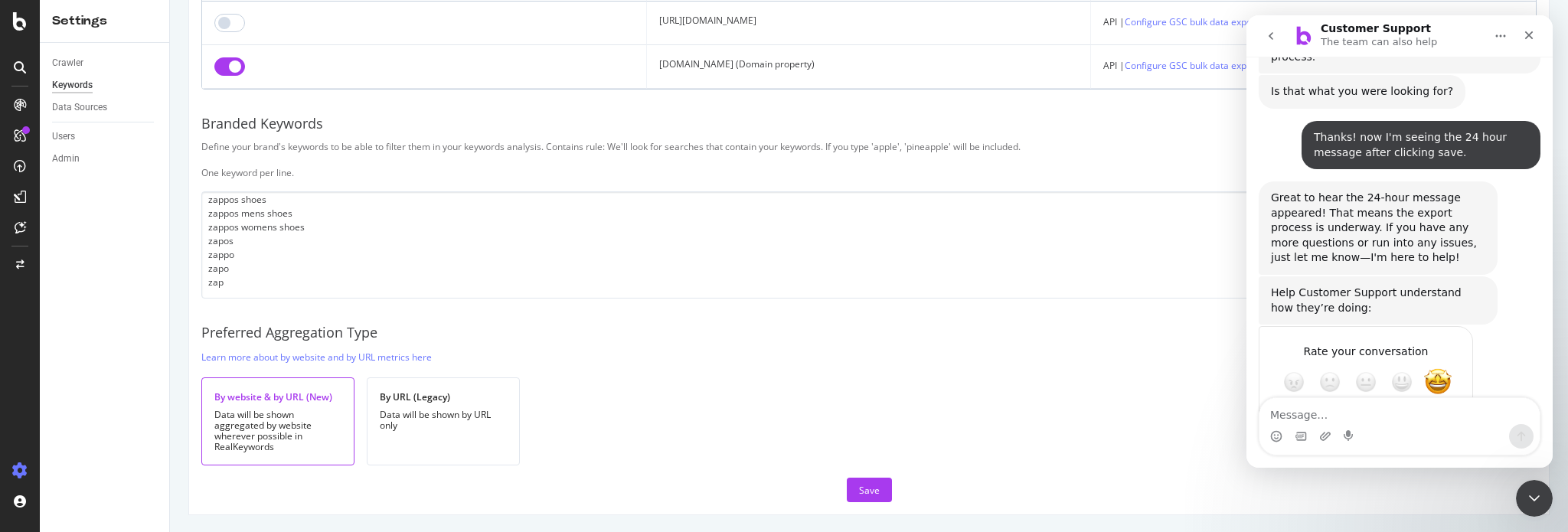
type textarea "Thanks!! I was missing the 48 wait period."
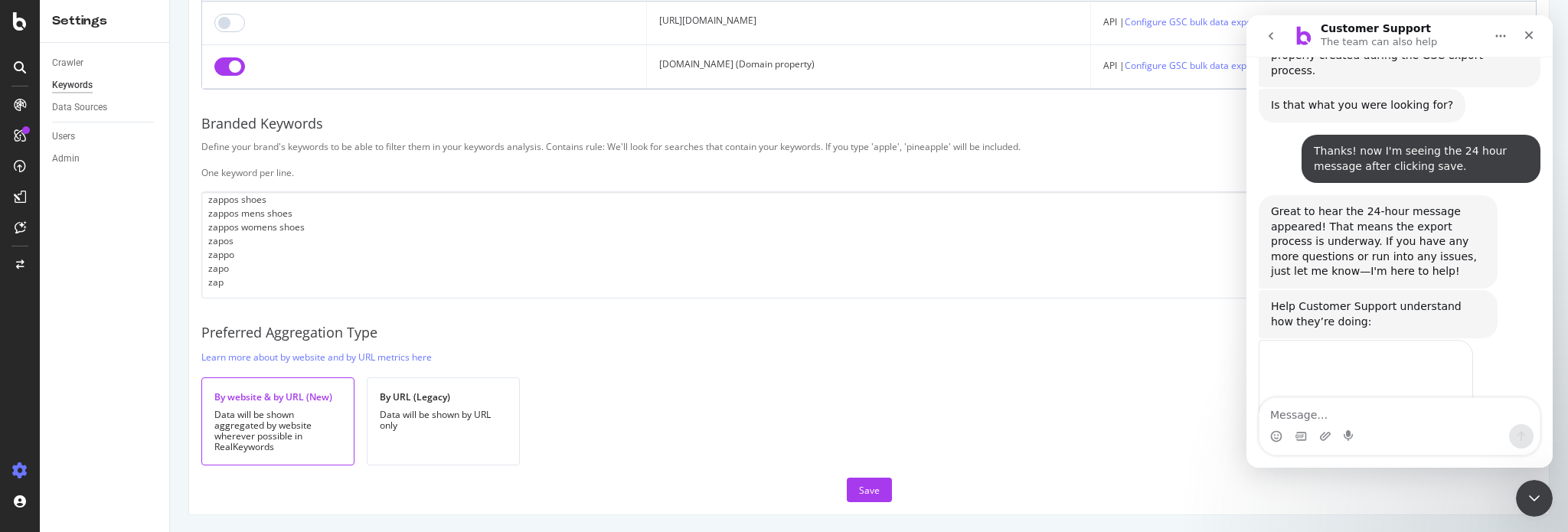
scroll to position [1393, 0]
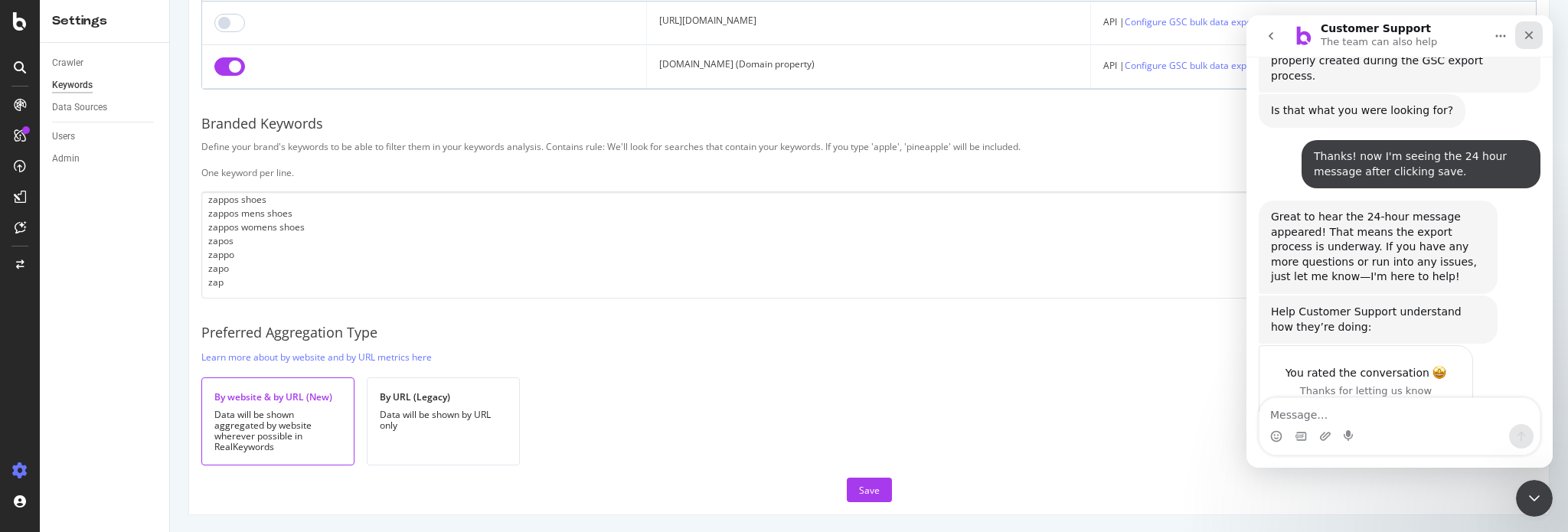
click at [1522, 34] on div "Close" at bounding box center [1530, 35] width 27 height 27
